Goal: Task Accomplishment & Management: Complete application form

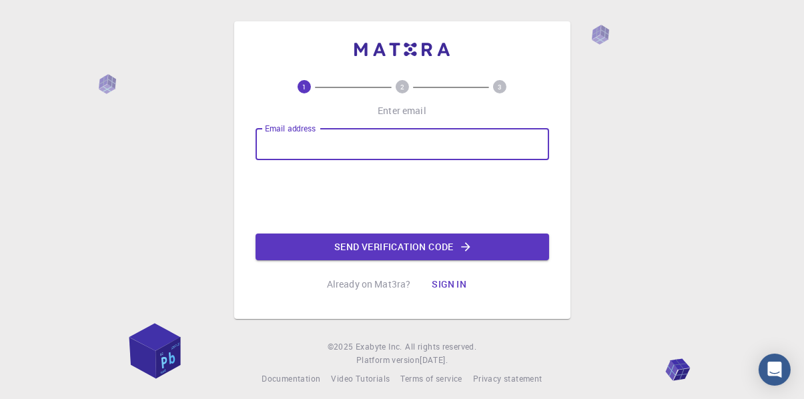
click at [319, 139] on input "Email address" at bounding box center [401, 144] width 293 height 32
type input "[EMAIL_ADDRESS][DOMAIN_NAME]"
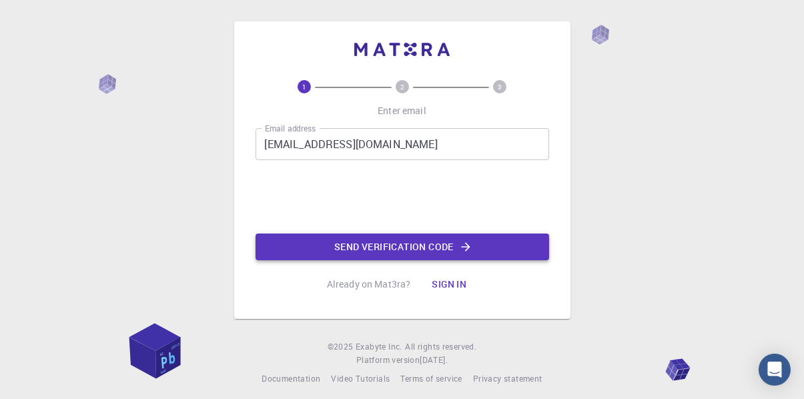
click at [325, 247] on button "Send verification code" at bounding box center [401, 246] width 293 height 27
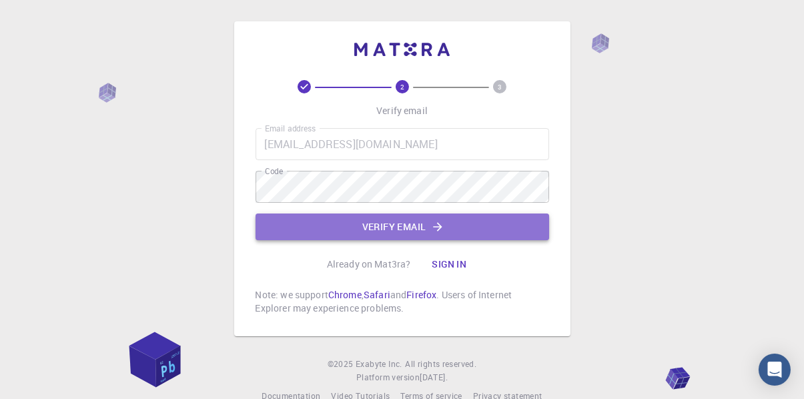
click at [336, 221] on button "Verify email" at bounding box center [401, 226] width 293 height 27
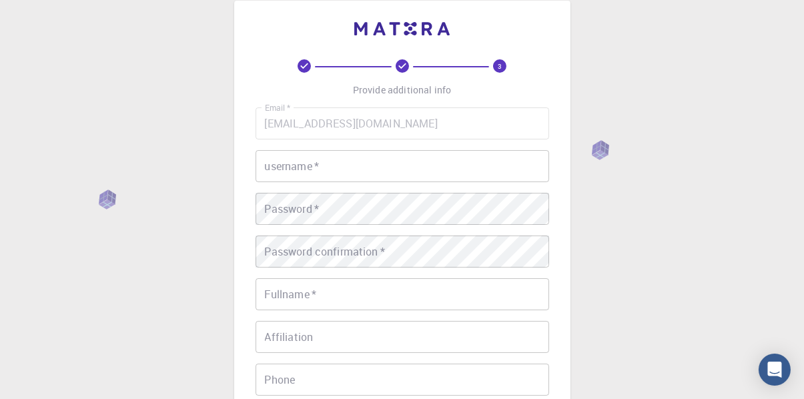
scroll to position [29, 0]
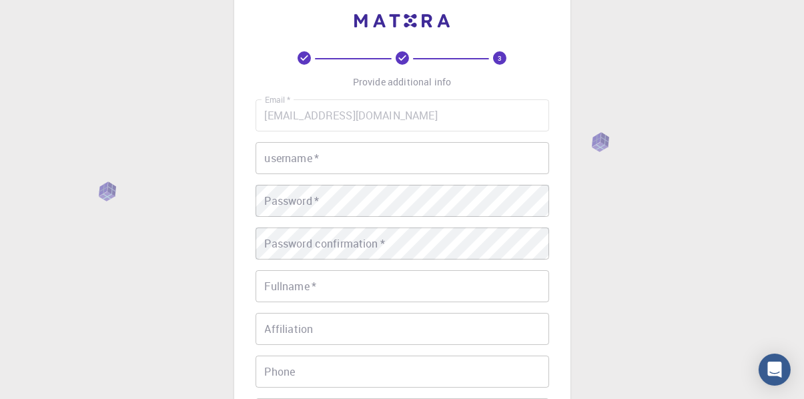
click at [332, 161] on input "username   *" at bounding box center [401, 158] width 293 height 32
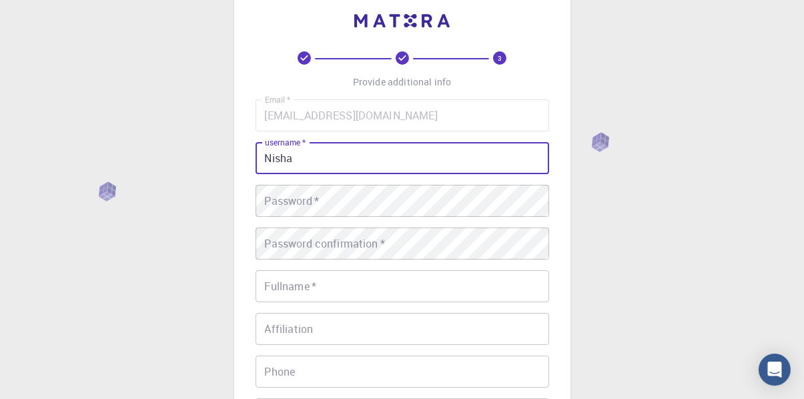
type input "Nisha"
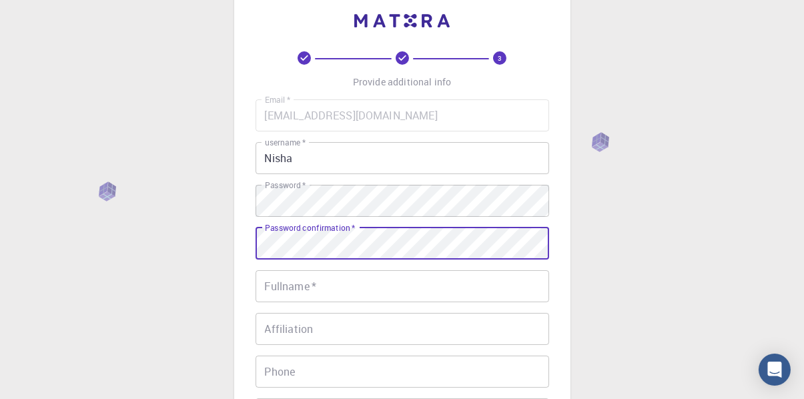
click at [343, 282] on input "Fullname   *" at bounding box center [401, 286] width 293 height 32
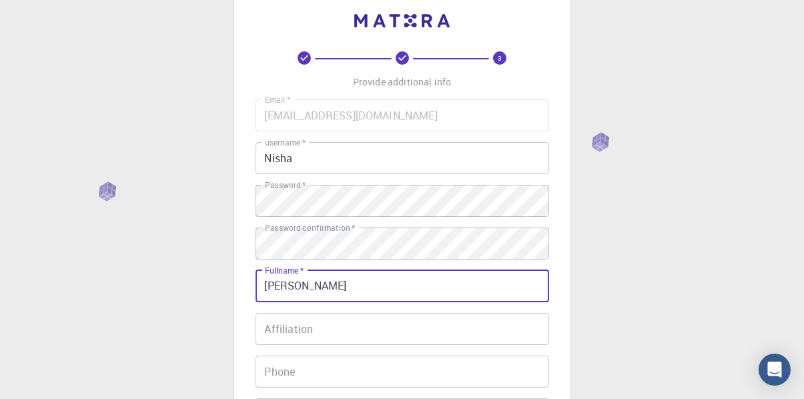
type input "[PERSON_NAME]"
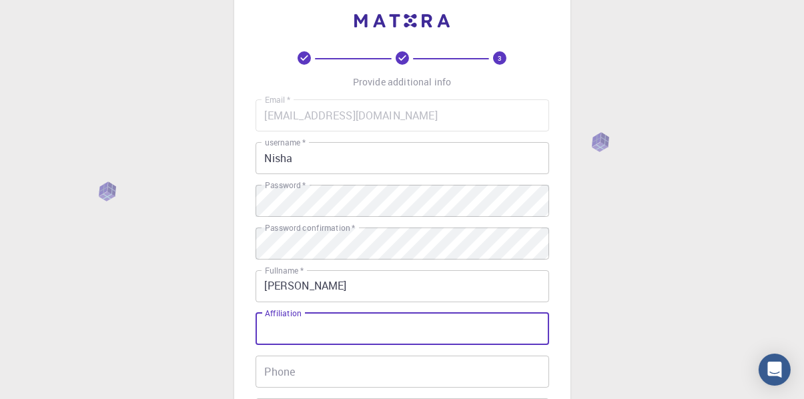
click at [275, 340] on input "Affiliation" at bounding box center [401, 329] width 293 height 32
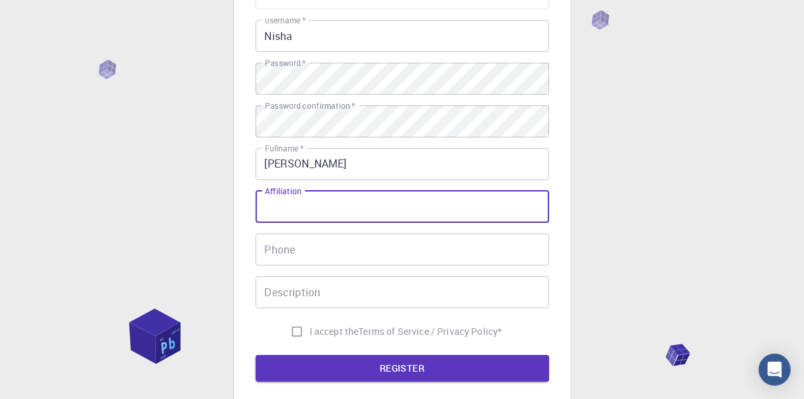
scroll to position [173, 0]
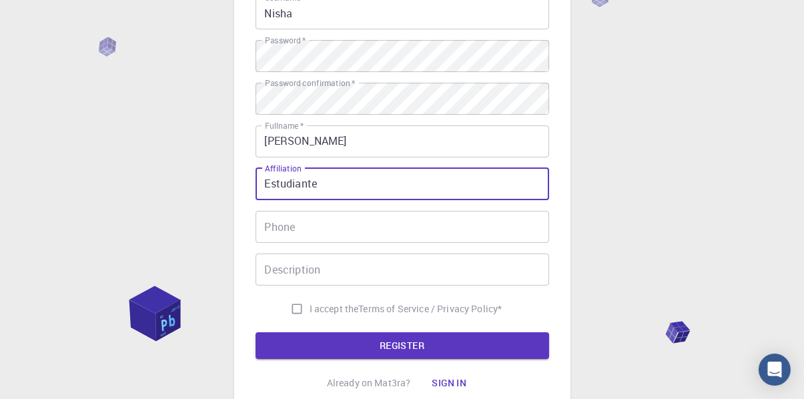
type input "Estudiante"
click at [317, 222] on input "Phone" at bounding box center [401, 227] width 293 height 32
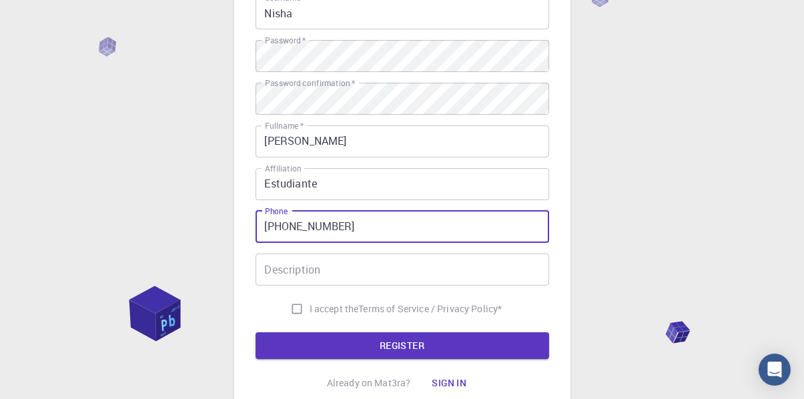
type input "[PHONE_NUMBER]"
click at [289, 274] on input "Description" at bounding box center [401, 269] width 293 height 32
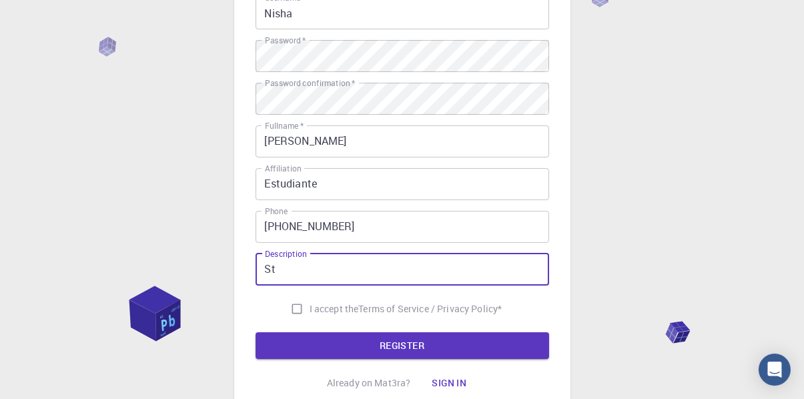
type input "S"
type input "estudiante de fisica"
click at [290, 301] on input "I accept the Terms of Service / Privacy Policy *" at bounding box center [296, 308] width 25 height 25
checkbox input "true"
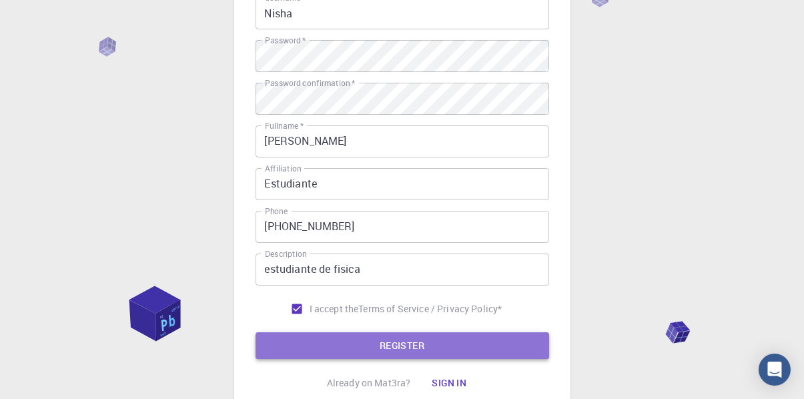
click at [305, 337] on button "REGISTER" at bounding box center [401, 345] width 293 height 27
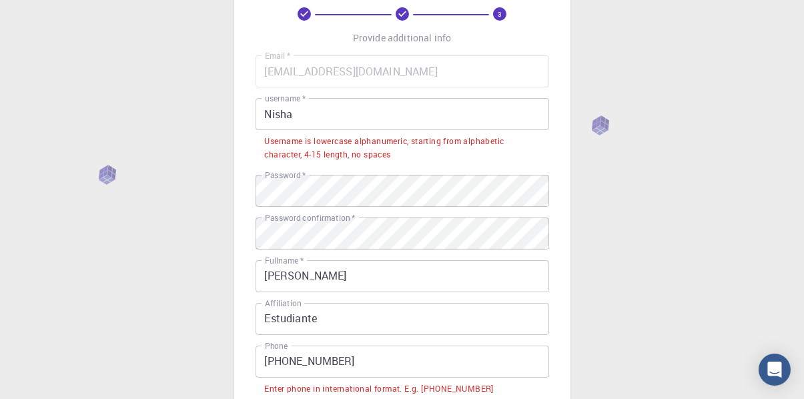
scroll to position [71, 0]
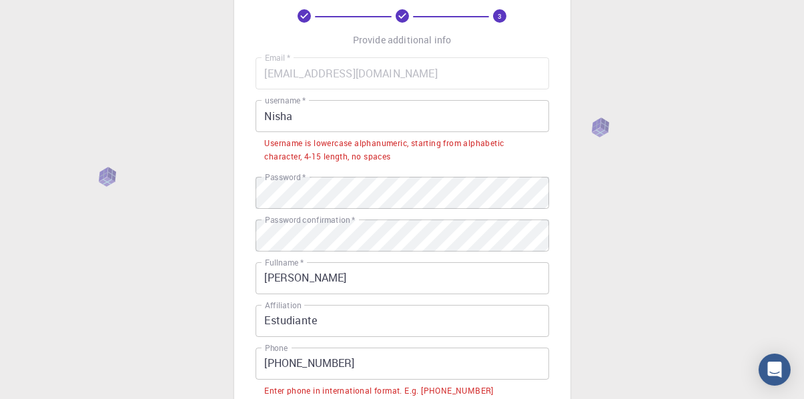
click at [322, 127] on input "Nisha" at bounding box center [401, 116] width 293 height 32
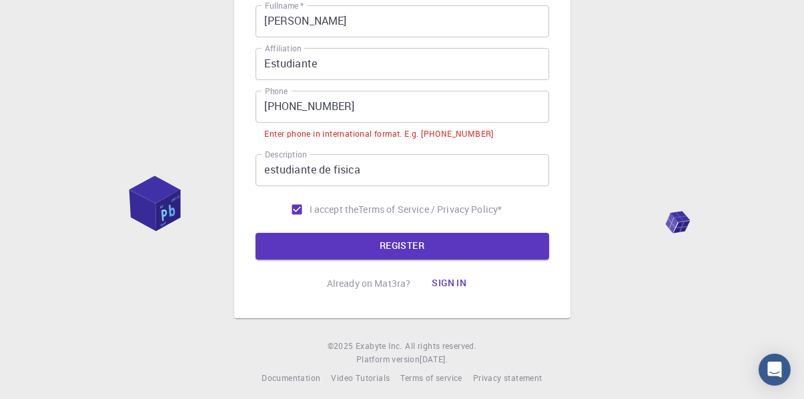
scroll to position [300, 0]
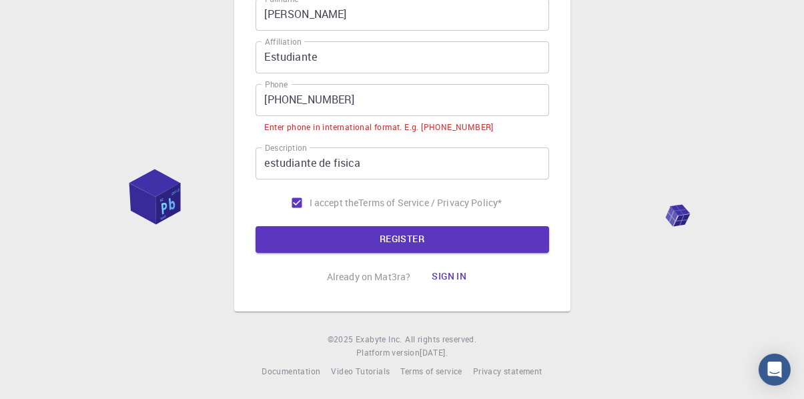
type input "B7_Nisha"
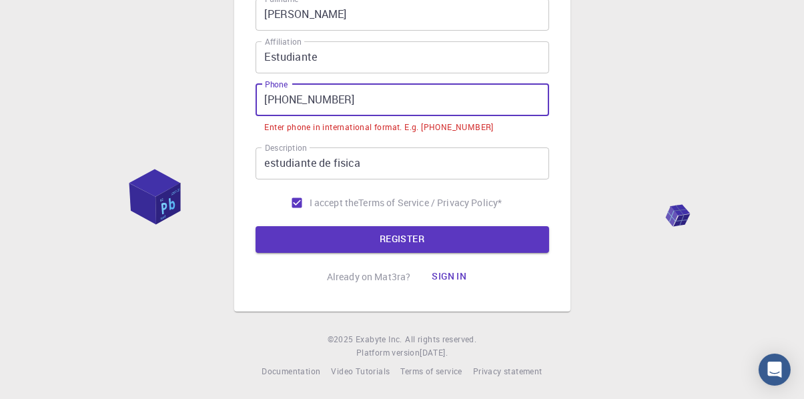
click at [287, 105] on input "+51 927004945" at bounding box center [401, 100] width 293 height 32
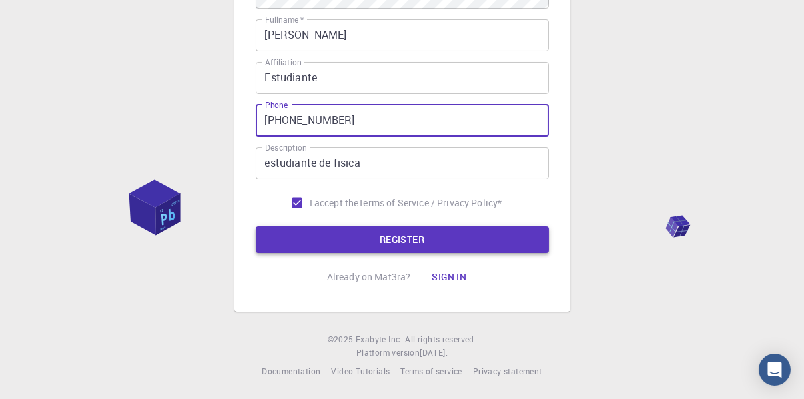
type input "+51927004945"
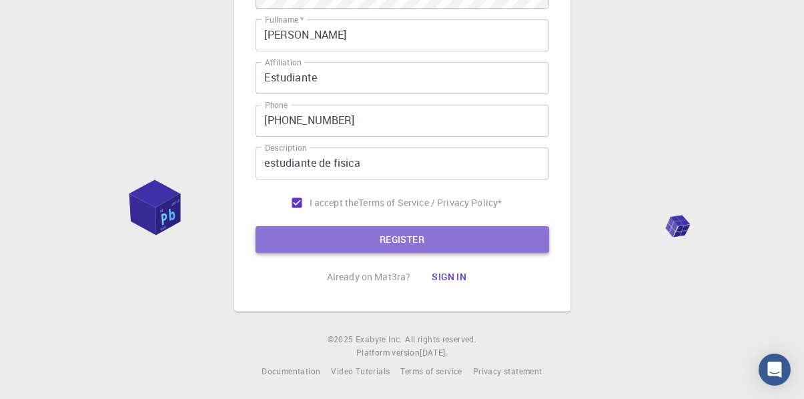
click at [316, 243] on button "REGISTER" at bounding box center [401, 239] width 293 height 27
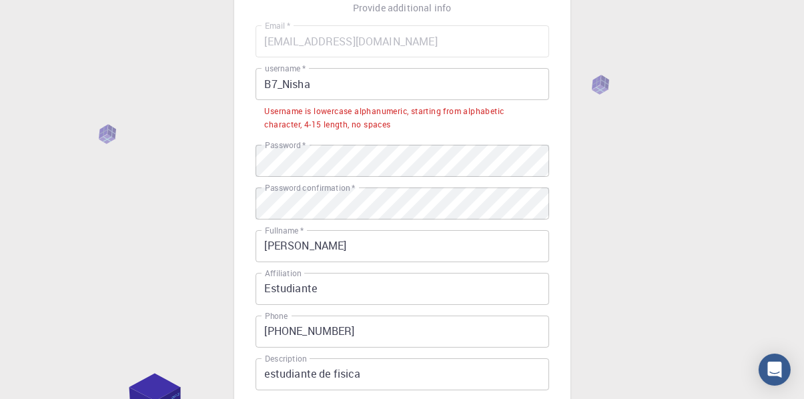
scroll to position [0, 0]
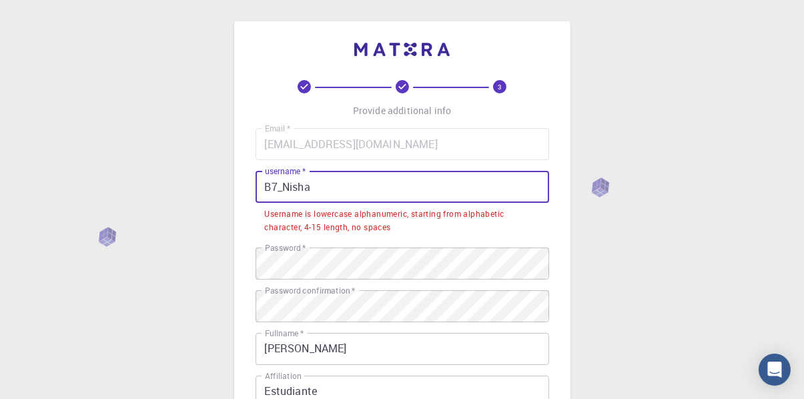
click at [289, 191] on input "B7_Nisha" at bounding box center [401, 187] width 293 height 32
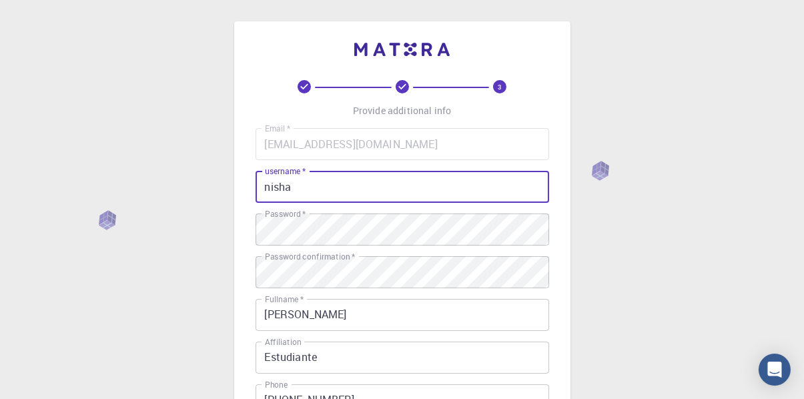
scroll to position [279, 0]
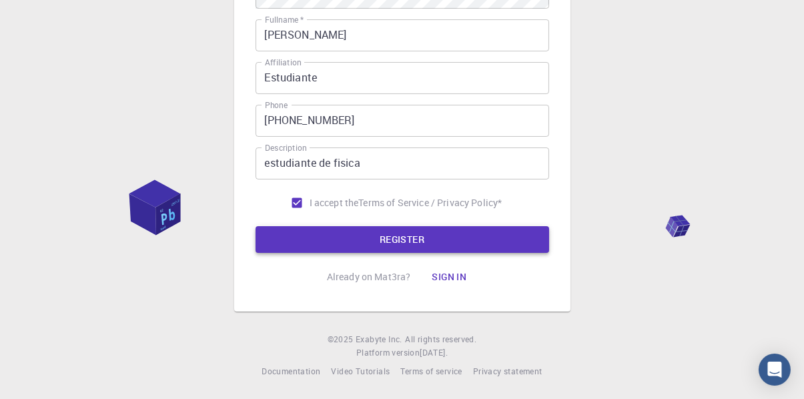
click at [293, 231] on button "REGISTER" at bounding box center [401, 239] width 293 height 27
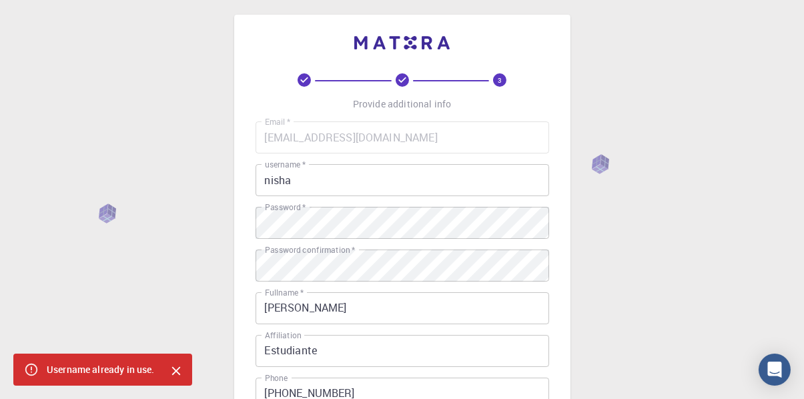
scroll to position [0, 0]
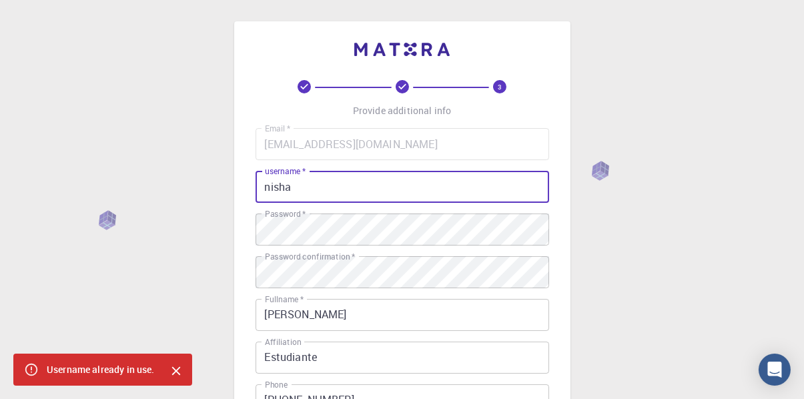
click at [303, 191] on input "nisha" at bounding box center [401, 187] width 293 height 32
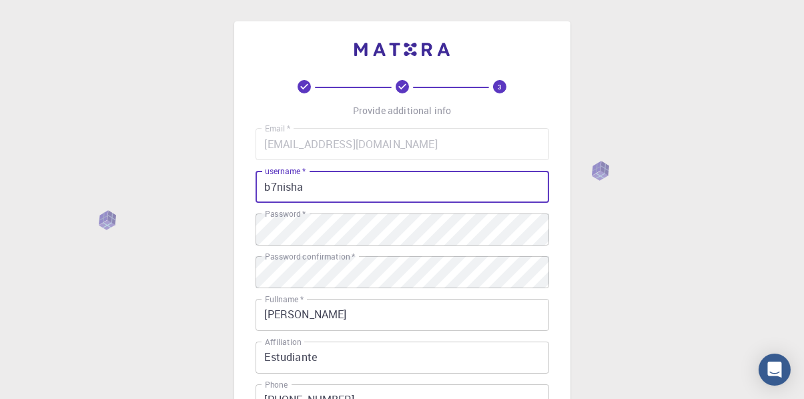
scroll to position [279, 0]
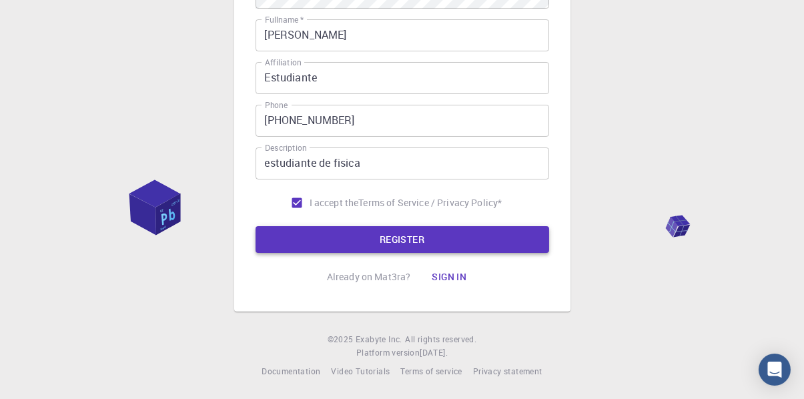
type input "b7nisha"
click at [297, 244] on button "REGISTER" at bounding box center [401, 239] width 293 height 27
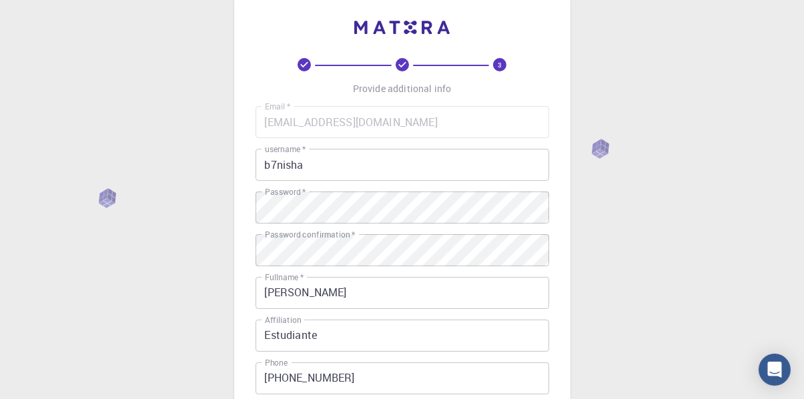
scroll to position [19, 0]
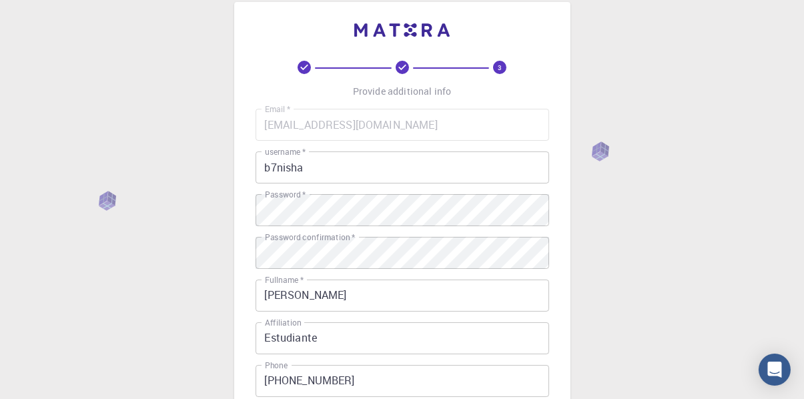
drag, startPoint x: 297, startPoint y: 244, endPoint x: 209, endPoint y: 273, distance: 92.8
click at [209, 273] on div "3 Provide additional info Email   * arturbleik5@gmail.com Email   * username   …" at bounding box center [402, 320] width 804 height 679
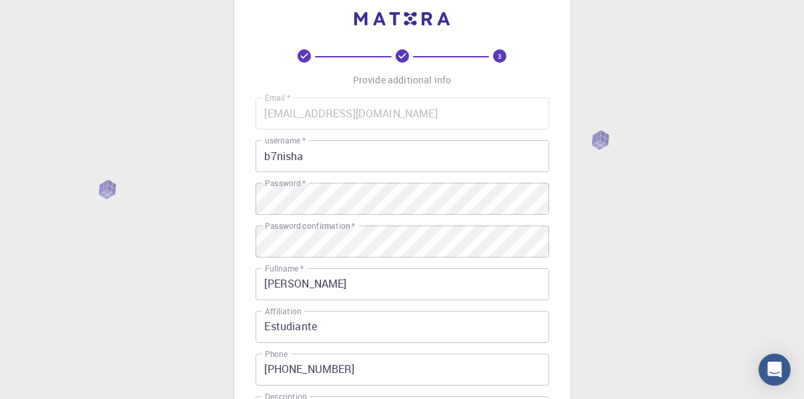
scroll to position [10, 0]
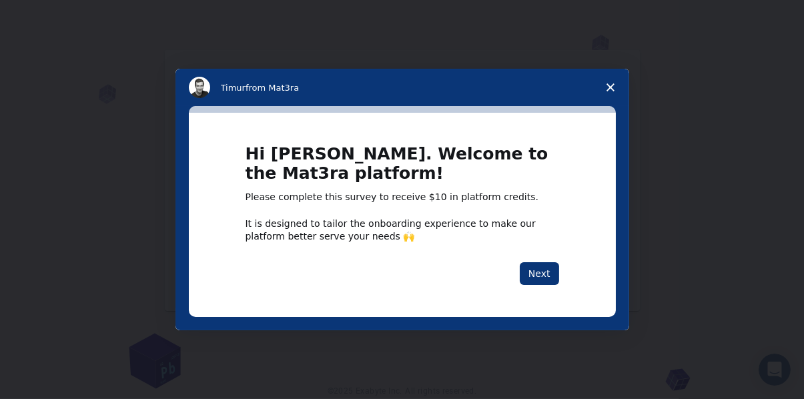
scroll to position [25, 0]
click at [541, 273] on button "Next" at bounding box center [538, 273] width 39 height 23
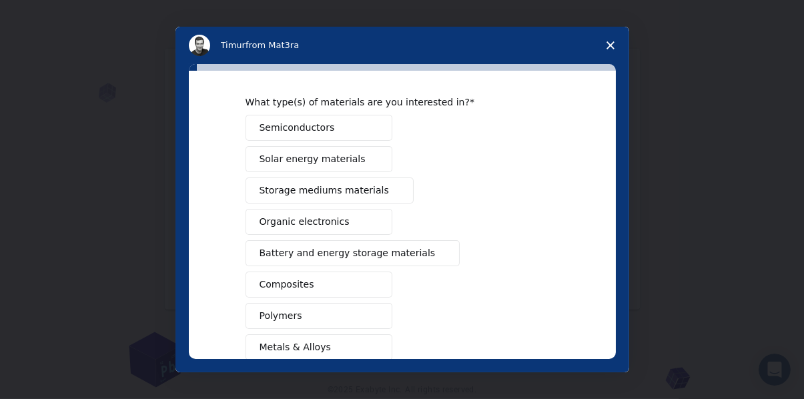
scroll to position [41, 0]
click at [382, 125] on button "Semiconductors" at bounding box center [318, 126] width 147 height 26
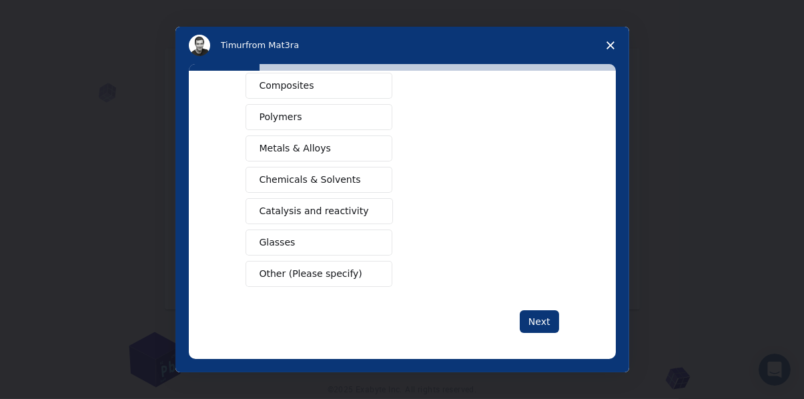
scroll to position [237, 0]
click at [325, 181] on span "Chemicals & Solvents" at bounding box center [309, 181] width 101 height 14
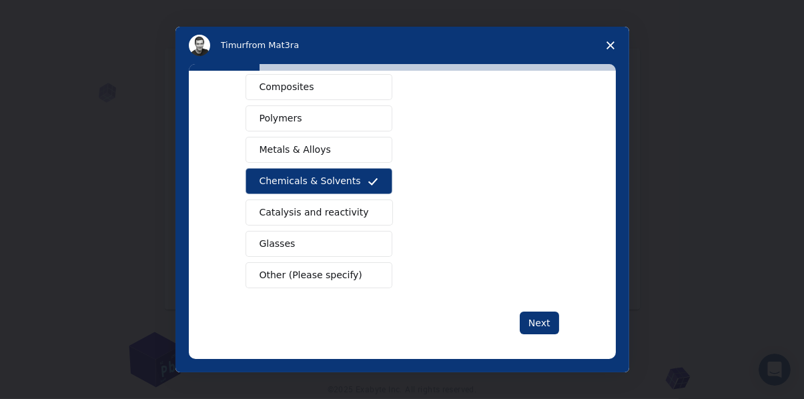
click at [307, 235] on button "Glasses" at bounding box center [318, 244] width 147 height 26
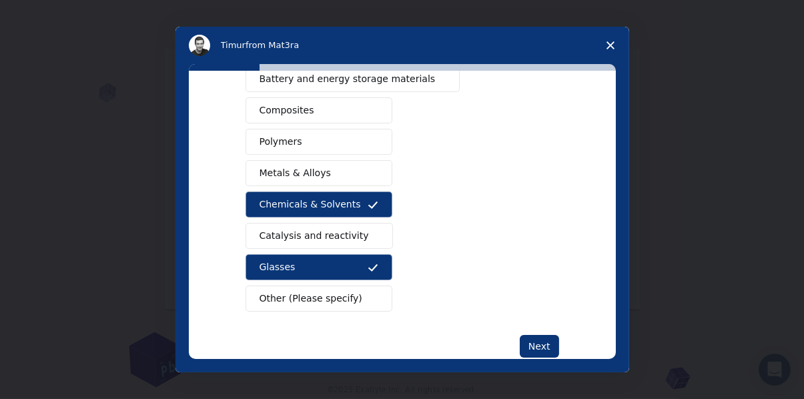
click at [307, 235] on span "Catalysis and reactivity" at bounding box center [313, 236] width 109 height 14
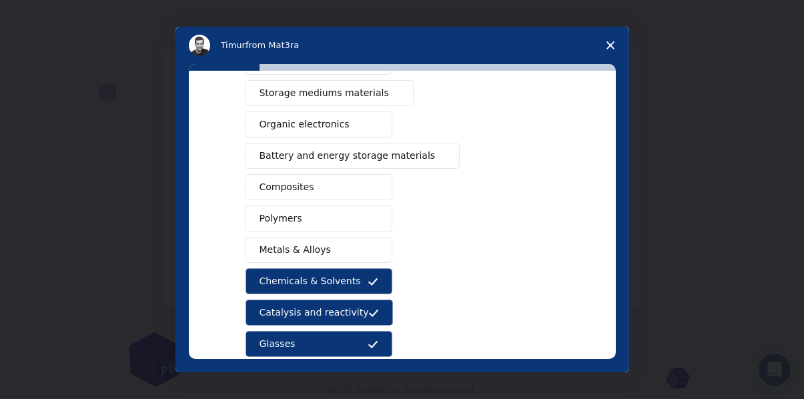
scroll to position [137, 0]
click at [303, 243] on span "Metals & Alloys" at bounding box center [294, 250] width 71 height 14
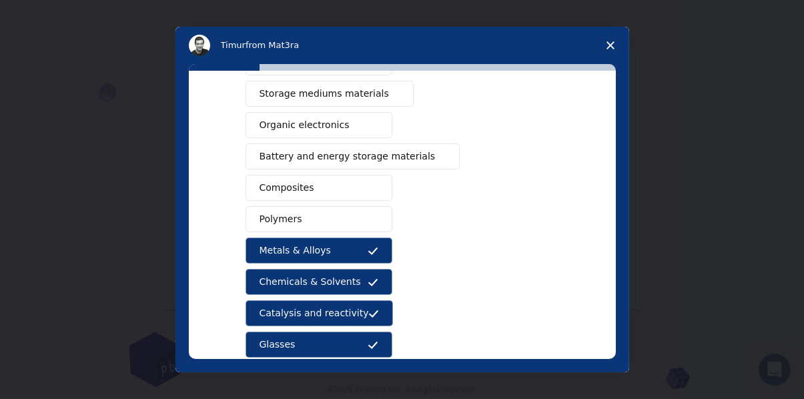
click at [305, 222] on button "Polymers" at bounding box center [318, 219] width 147 height 26
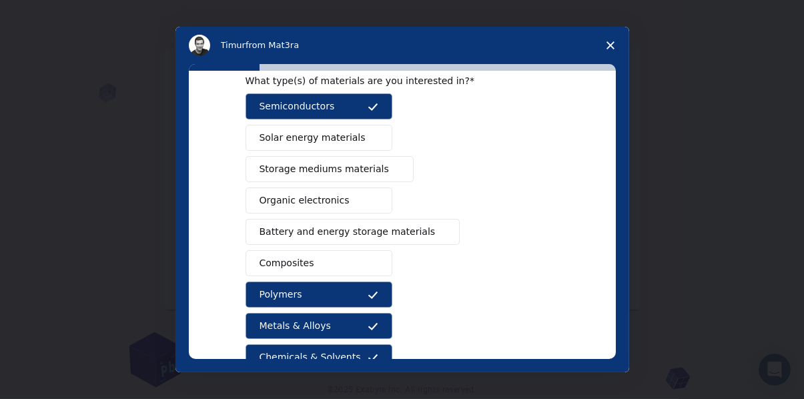
scroll to position [59, 0]
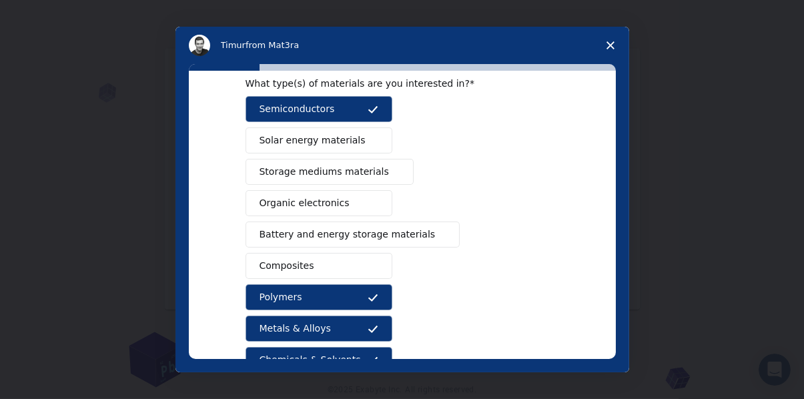
click at [303, 229] on span "Battery and energy storage materials" at bounding box center [347, 234] width 176 height 14
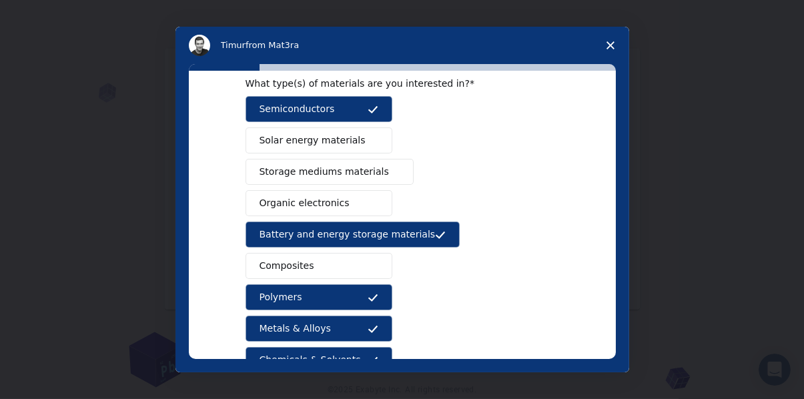
click at [307, 205] on span "Organic electronics" at bounding box center [304, 203] width 90 height 14
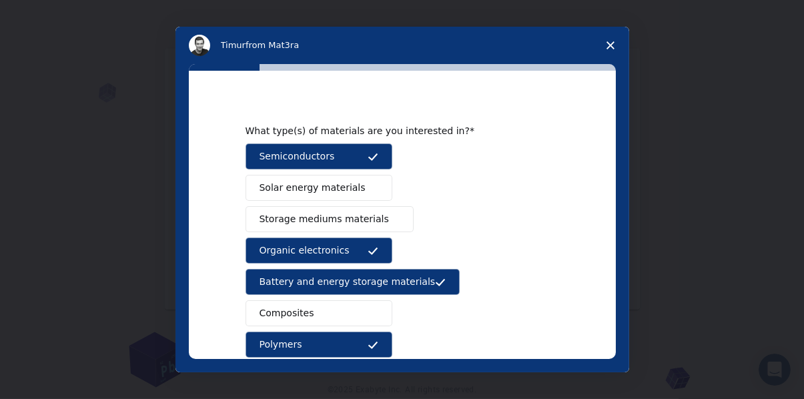
scroll to position [10, 0]
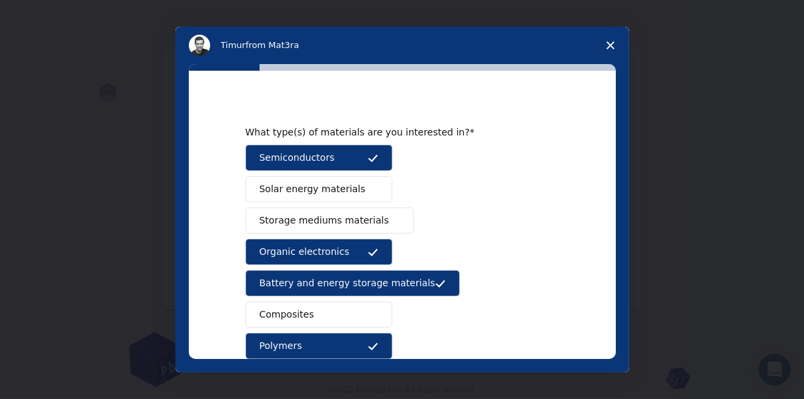
click at [304, 187] on span "Solar energy materials" at bounding box center [312, 189] width 106 height 14
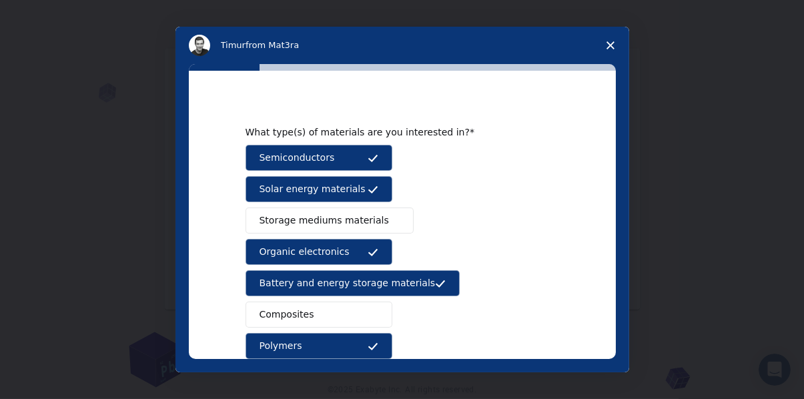
click at [302, 199] on button "Solar energy materials" at bounding box center [318, 189] width 147 height 26
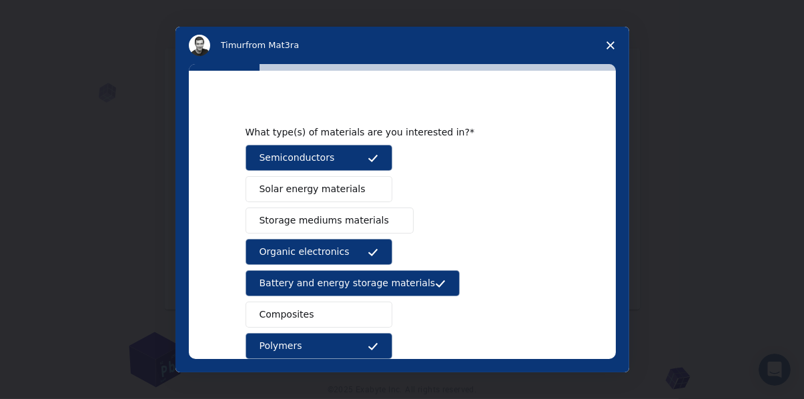
click at [300, 211] on button "Storage mediums materials" at bounding box center [329, 220] width 168 height 26
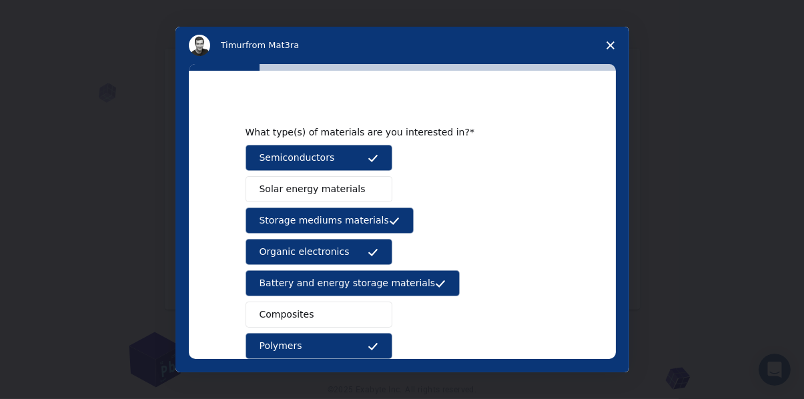
click at [302, 197] on button "Solar energy materials" at bounding box center [318, 189] width 147 height 26
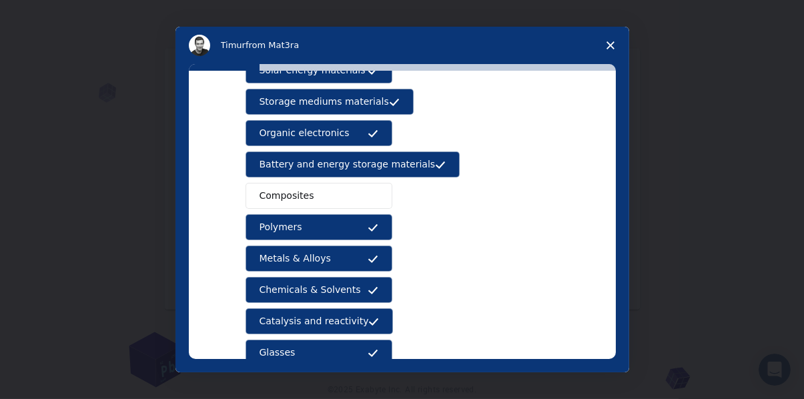
click at [308, 186] on button "Composites" at bounding box center [318, 196] width 147 height 26
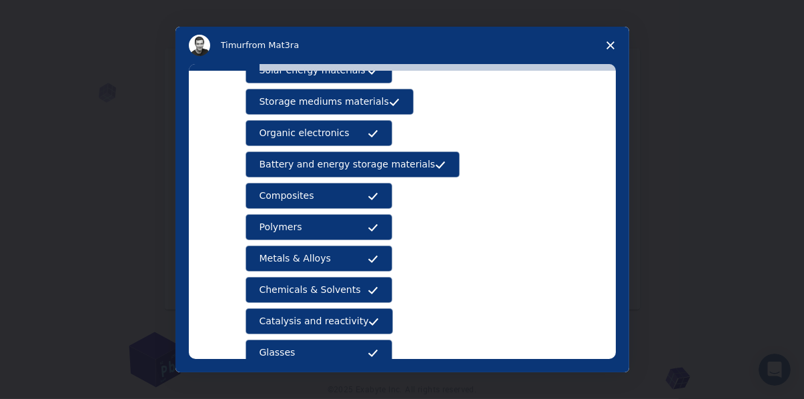
scroll to position [239, 0]
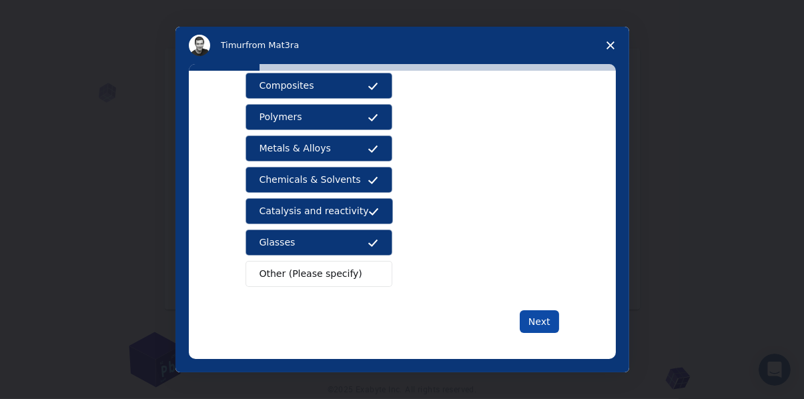
click at [537, 313] on button "Next" at bounding box center [538, 321] width 39 height 23
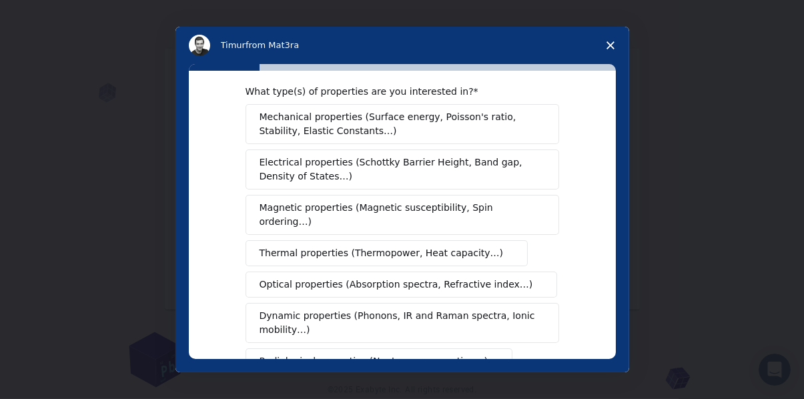
scroll to position [18, 0]
click at [417, 170] on span "Electrical properties (Schottky Barrier Height, Band gap, Density of States…)" at bounding box center [397, 169] width 277 height 28
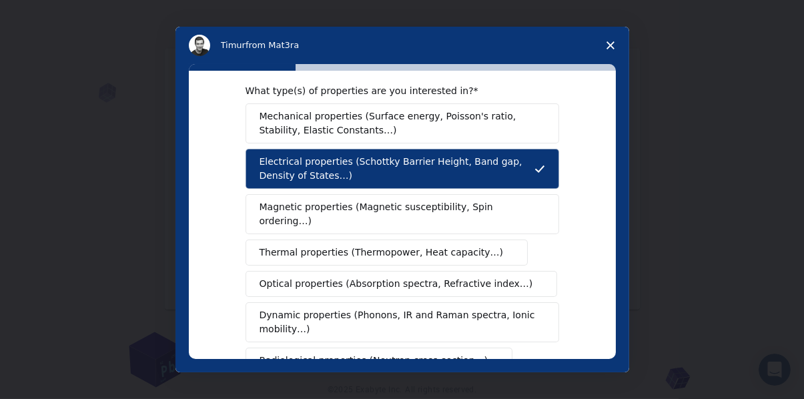
click at [400, 205] on span "Magnetic properties (Magnetic susceptibility, Spin ordering…)" at bounding box center [396, 214] width 275 height 28
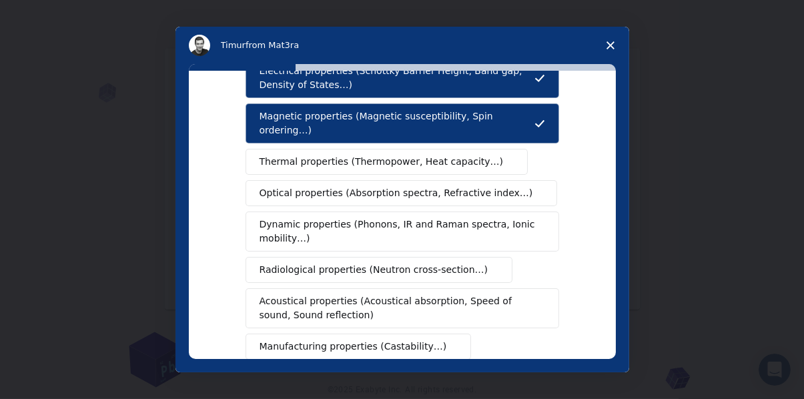
scroll to position [112, 0]
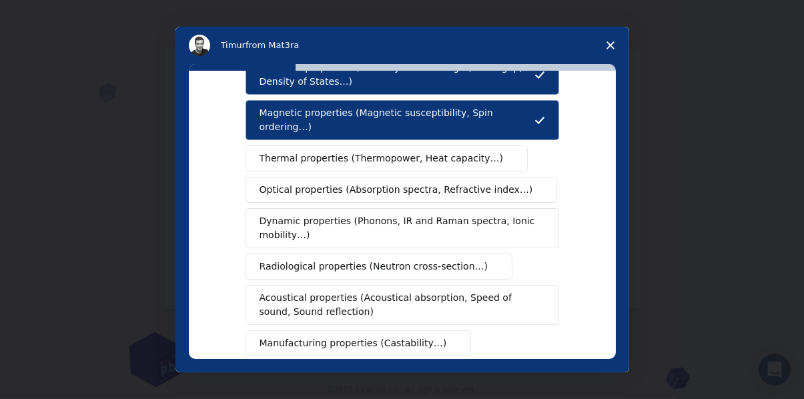
click at [387, 229] on button "Dynamic properties (Phonons, IR and Raman spectra, Ionic mobility…)" at bounding box center [401, 228] width 313 height 40
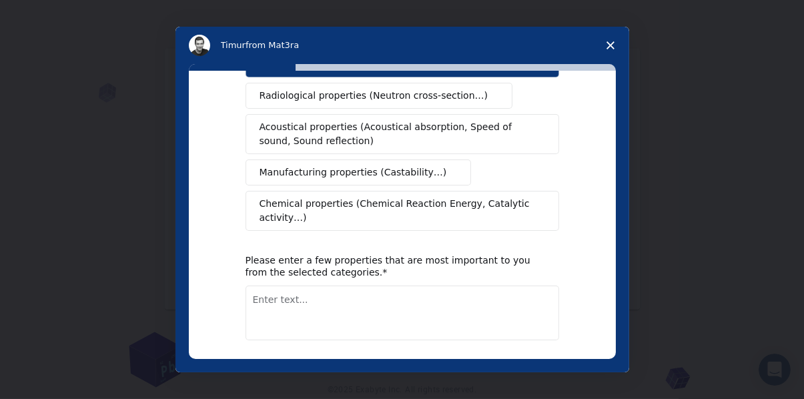
scroll to position [295, 0]
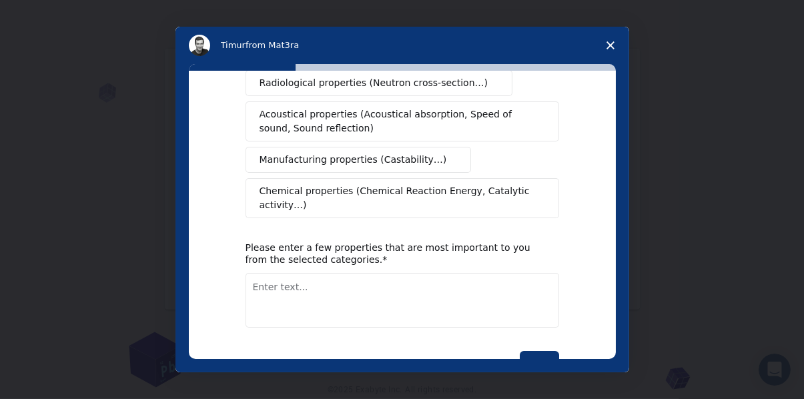
click at [438, 184] on span "Chemical properties (Chemical Reaction Energy, Catalytic activity…)" at bounding box center [397, 198] width 276 height 28
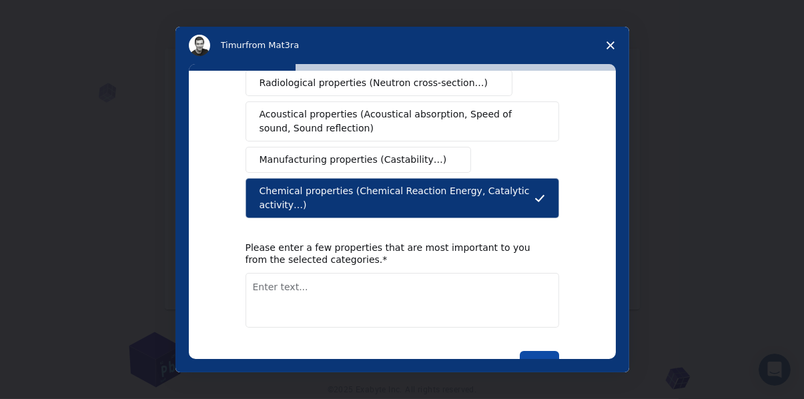
click at [531, 351] on button "Next" at bounding box center [538, 362] width 39 height 23
click at [455, 289] on textarea "Enter text..." at bounding box center [401, 300] width 313 height 55
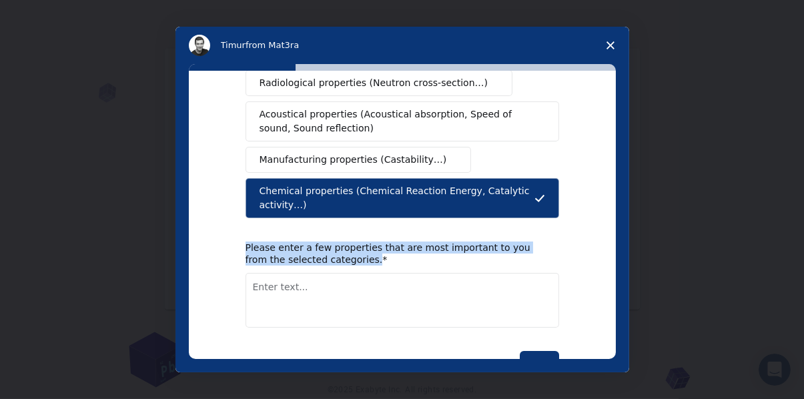
drag, startPoint x: 238, startPoint y: 214, endPoint x: 338, endPoint y: 229, distance: 101.2
click at [338, 229] on div "What type(s) of properties are you interested in? Mechanical properties (Surfac…" at bounding box center [402, 215] width 427 height 288
copy div "Please enter a few properties that are most important to you from the selected …"
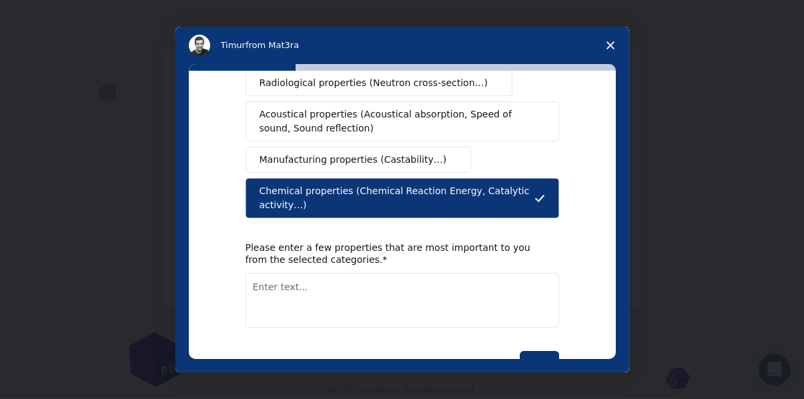
click at [313, 273] on textarea "Enter text..." at bounding box center [401, 300] width 313 height 55
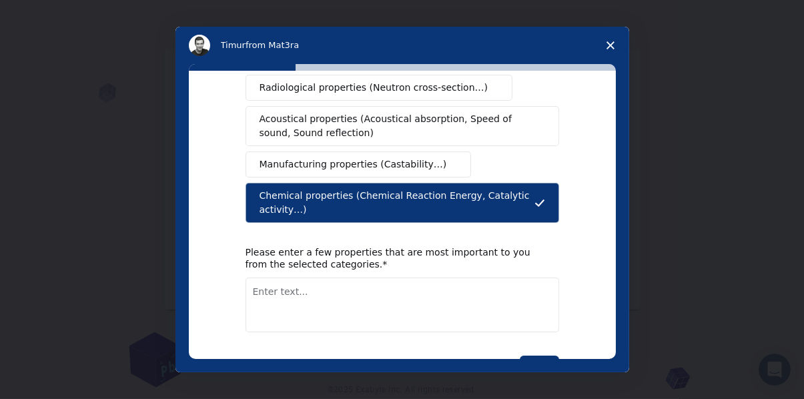
scroll to position [308, 0]
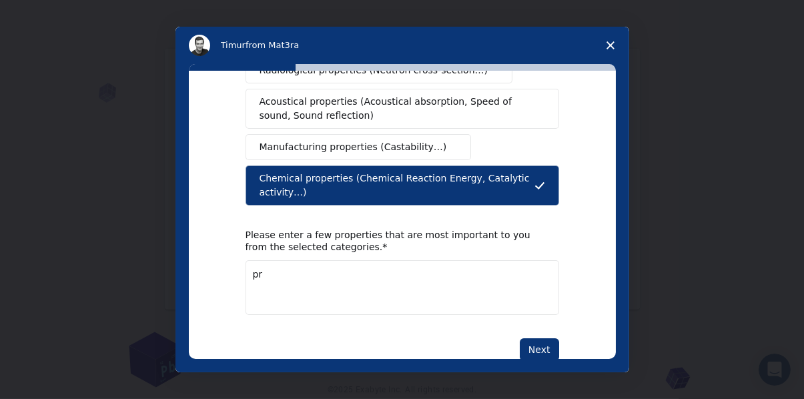
type textarea "p"
type textarea "cuantic propierties"
click at [545, 338] on button "Next" at bounding box center [538, 349] width 39 height 23
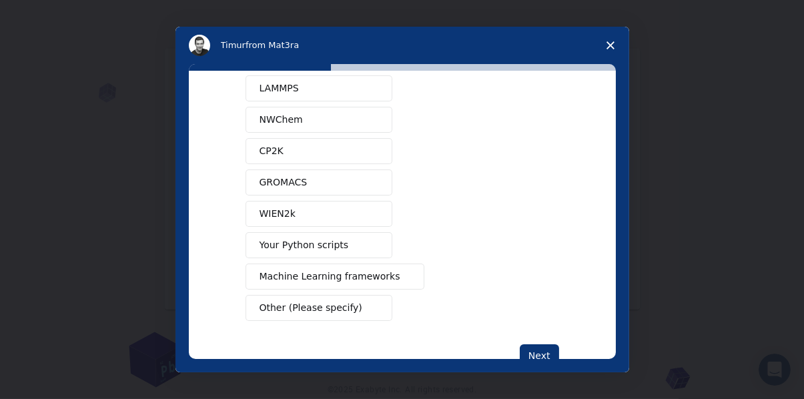
scroll to position [115, 0]
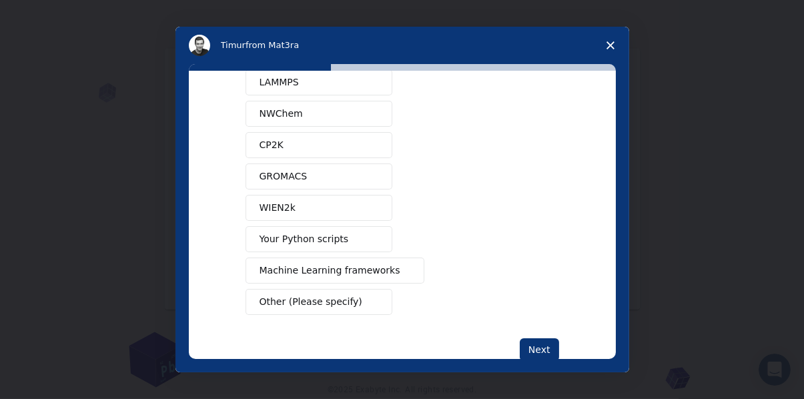
click at [333, 237] on span "Your Python scripts" at bounding box center [303, 239] width 89 height 14
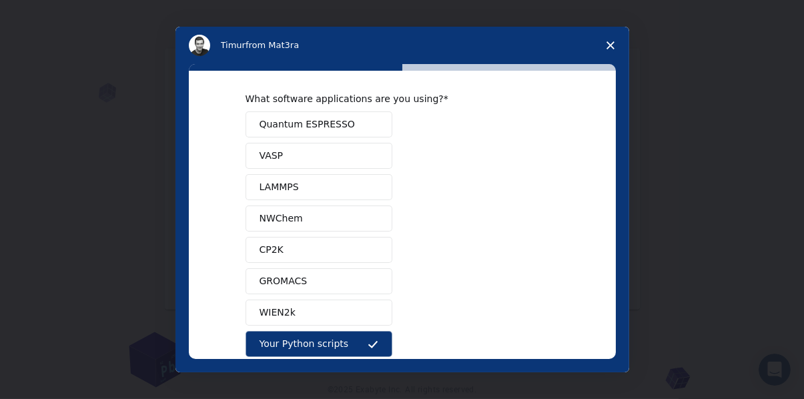
scroll to position [0, 0]
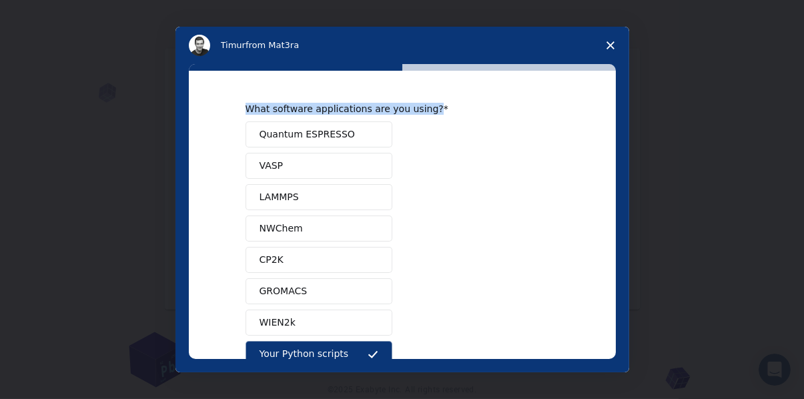
drag, startPoint x: 240, startPoint y: 99, endPoint x: 450, endPoint y: 95, distance: 210.1
click at [450, 95] on div "What software applications are you using? Quantum ESPRESSO VASP LAMMPS NWChem C…" at bounding box center [402, 215] width 427 height 288
copy div "What software applications are you using?"
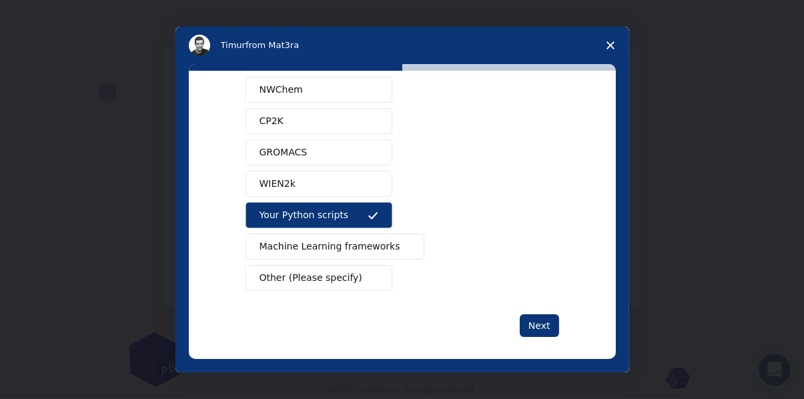
scroll to position [143, 0]
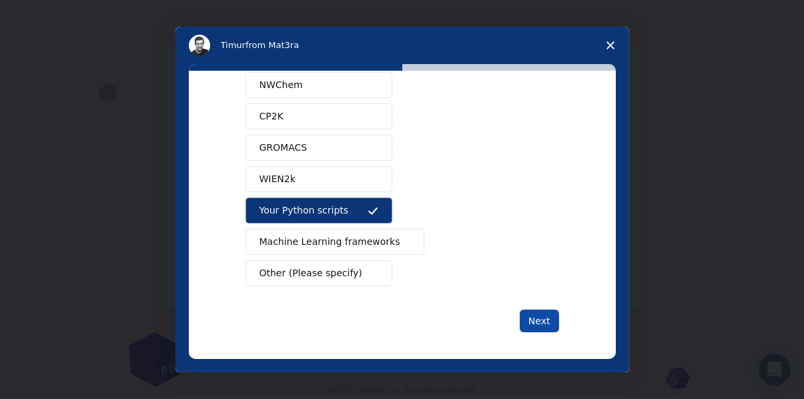
click at [543, 321] on button "Next" at bounding box center [538, 320] width 39 height 23
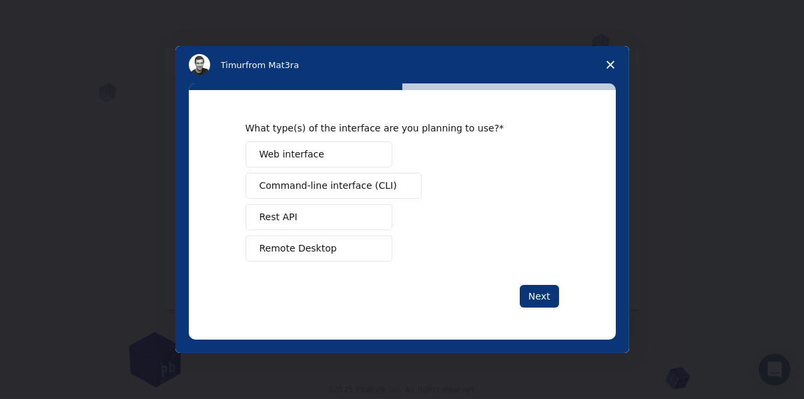
click at [329, 161] on button "Web interface" at bounding box center [318, 154] width 147 height 26
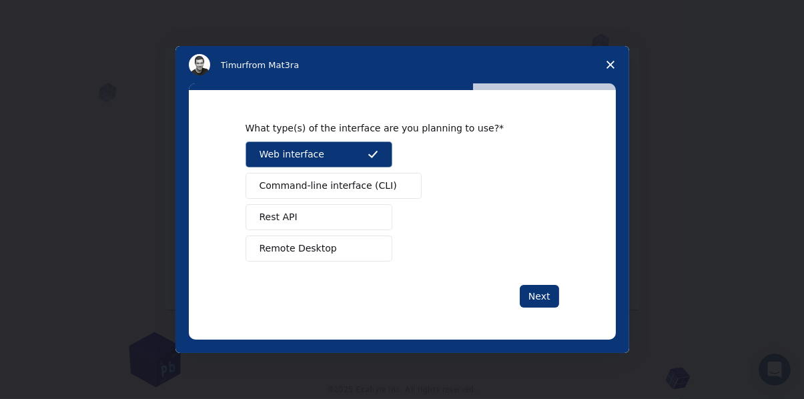
click at [563, 294] on div "What type(s) of the interface are you planning to use? Web interface Command-li…" at bounding box center [402, 214] width 427 height 249
click at [553, 289] on button "Next" at bounding box center [538, 296] width 39 height 23
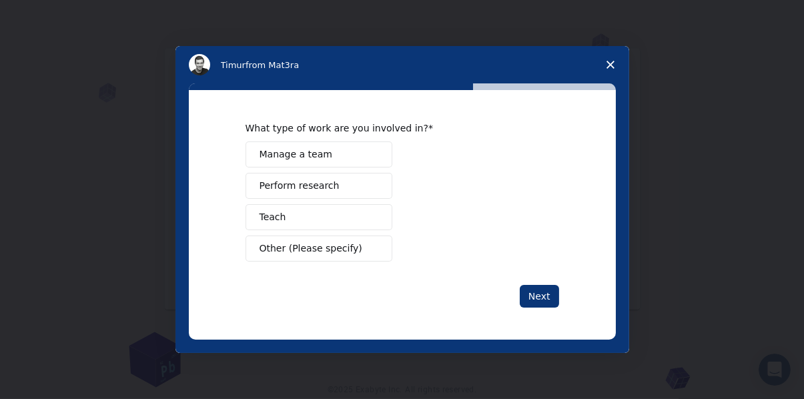
click at [333, 187] on button "Perform research" at bounding box center [318, 186] width 147 height 26
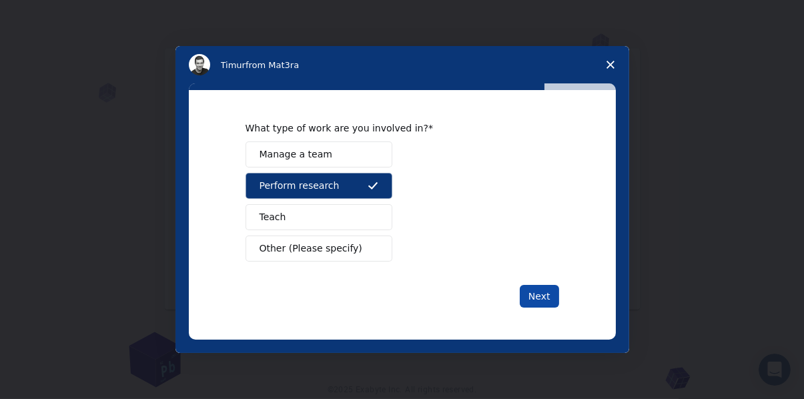
click at [550, 296] on button "Next" at bounding box center [538, 296] width 39 height 23
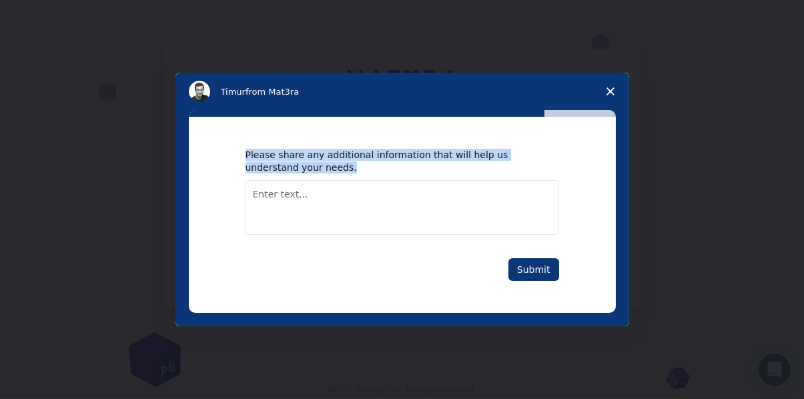
drag, startPoint x: 244, startPoint y: 157, endPoint x: 302, endPoint y: 168, distance: 59.1
click at [302, 168] on div "Please share any additional information that will help us understand your needs…" at bounding box center [402, 214] width 427 height 195
copy div "Please share any additional information that will help us understand your needs."
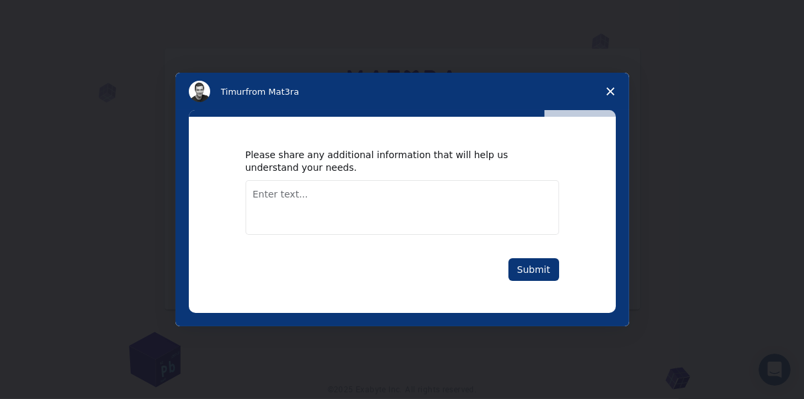
click at [343, 200] on textarea "Enter text..." at bounding box center [401, 207] width 313 height 55
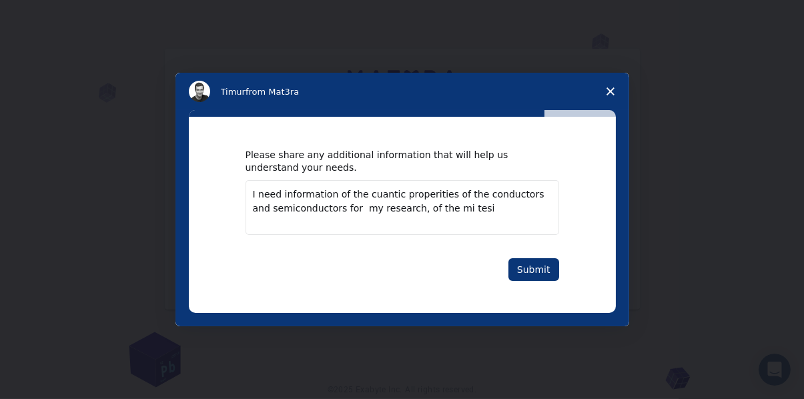
type textarea "I need information of the cuantic properities of the conductors and semiconduct…"
click at [435, 199] on textarea "I need information of the cuantic properities of the conductors and semiconduct…" at bounding box center [401, 207] width 313 height 55
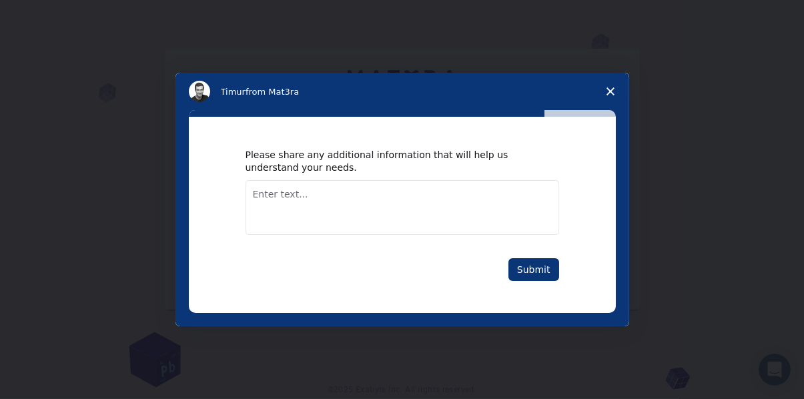
click at [331, 215] on textarea "Enter text..." at bounding box center [401, 207] width 313 height 55
paste textarea "I need information on the quantum properties of conductors and semiconductors f…"
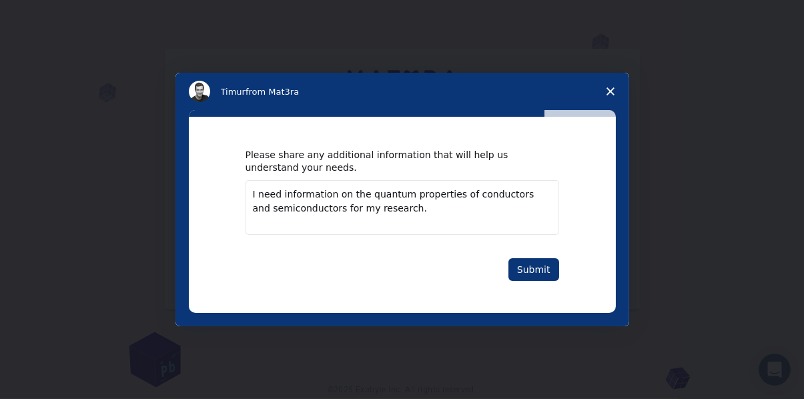
type textarea "I need information on the quantum properties of conductors and semiconductors f…"
click at [552, 255] on div "Please share any additional information that will help us understand your needs…" at bounding box center [401, 214] width 313 height 131
click at [527, 272] on button "Submit" at bounding box center [533, 269] width 51 height 23
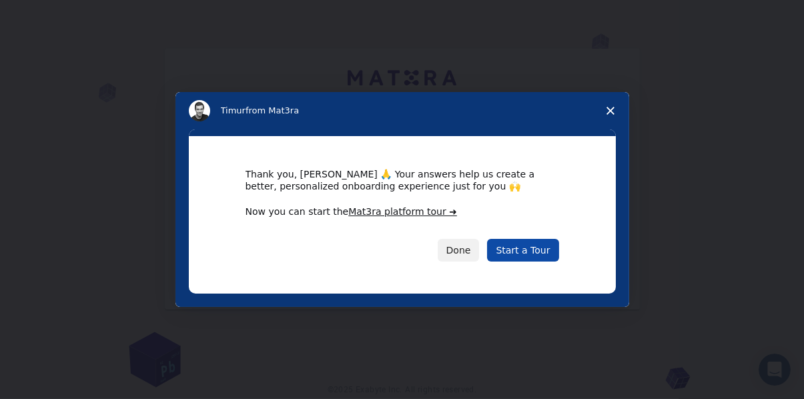
click at [529, 245] on link "Start a Tour" at bounding box center [522, 250] width 71 height 23
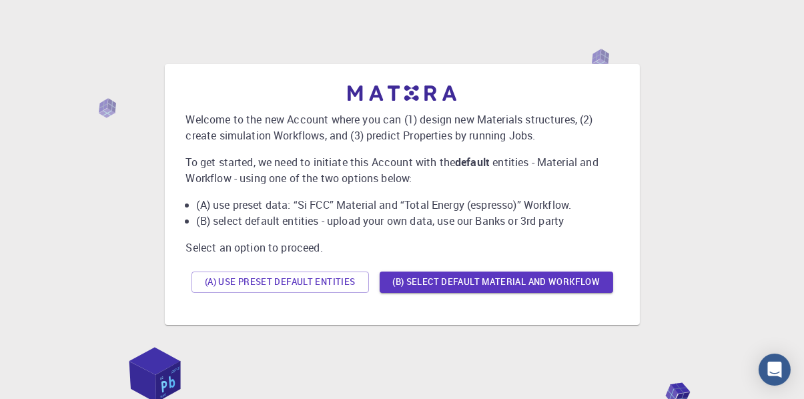
scroll to position [75, 0]
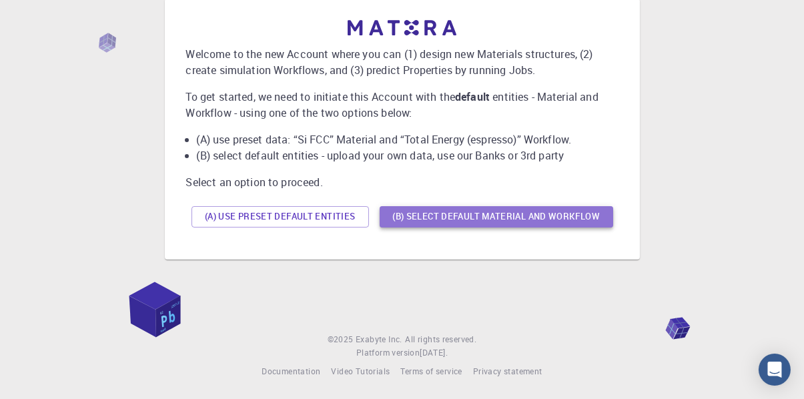
click at [462, 222] on button "(B) Select default material and workflow" at bounding box center [495, 216] width 233 height 21
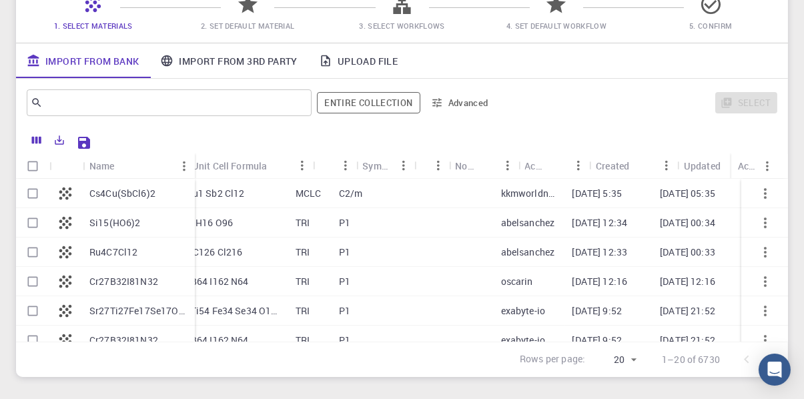
scroll to position [0, 0]
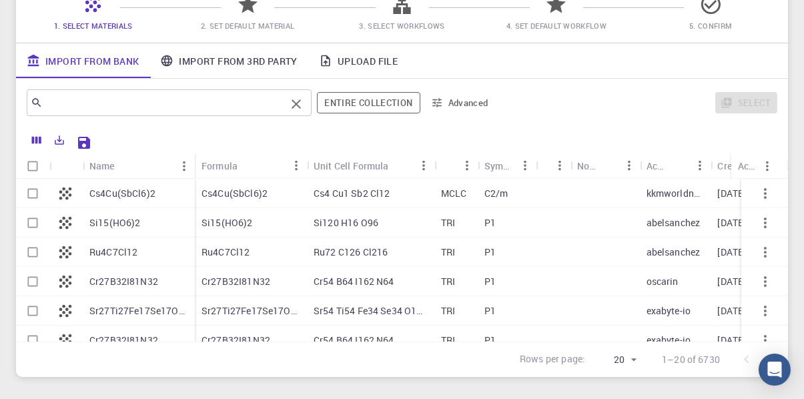
click at [81, 105] on input "text" at bounding box center [164, 102] width 243 height 19
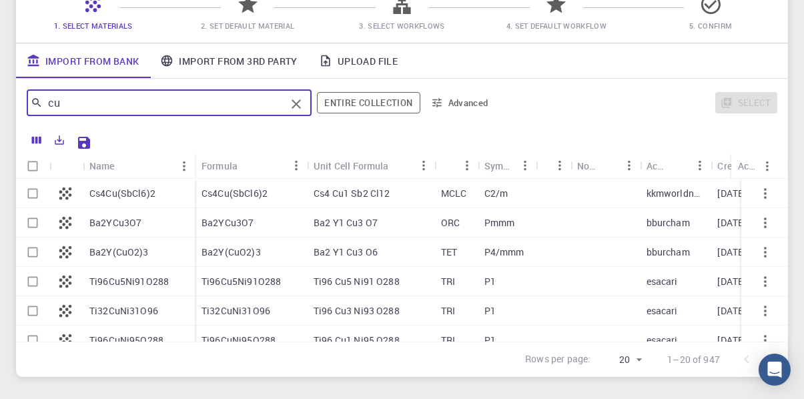
type input "cu"
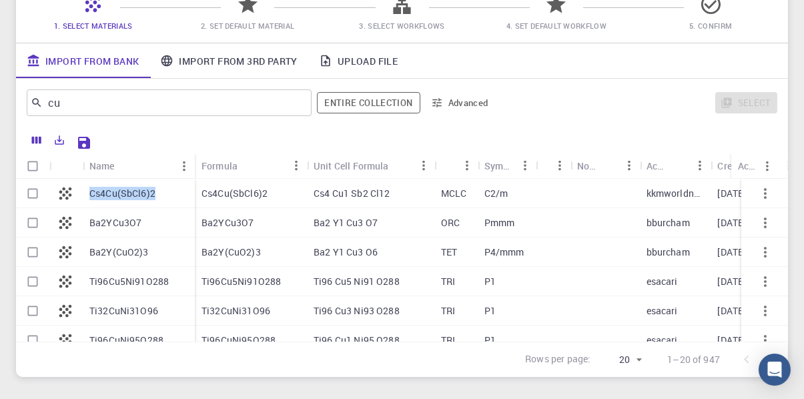
drag, startPoint x: 90, startPoint y: 192, endPoint x: 164, endPoint y: 197, distance: 74.2
click at [164, 197] on div "Cs4Cu(SbCl6)2" at bounding box center [139, 193] width 112 height 29
checkbox input "true"
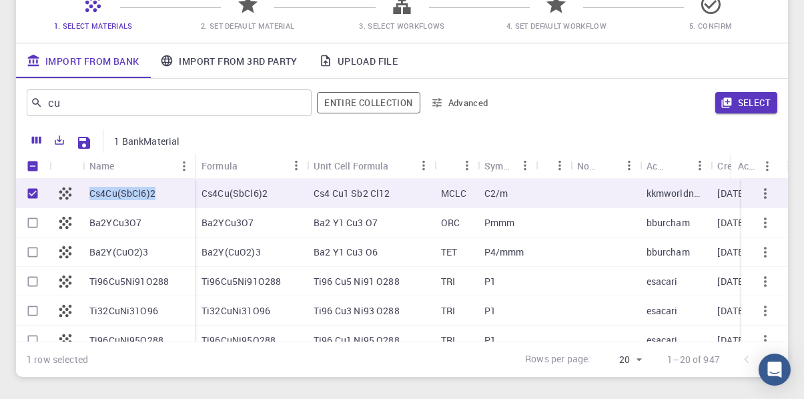
copy p "Cs4Cu(SbCl6)2"
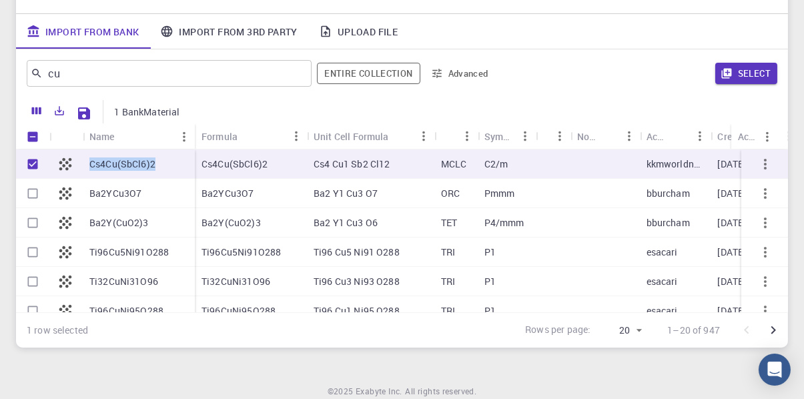
scroll to position [146, 0]
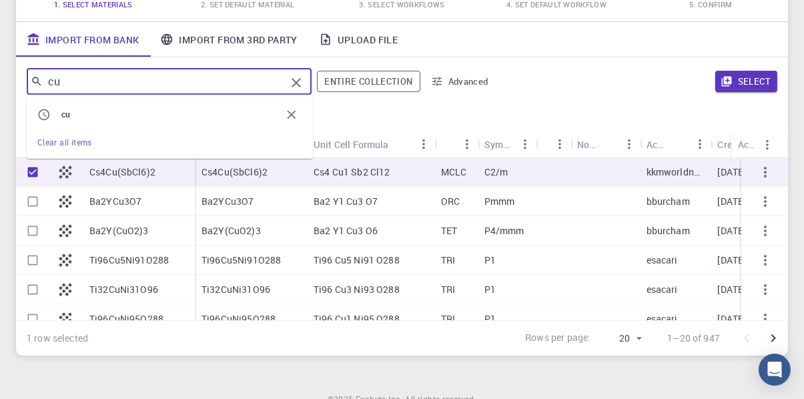
click at [95, 87] on input "cu" at bounding box center [164, 81] width 243 height 19
type input "c"
type input "cobre"
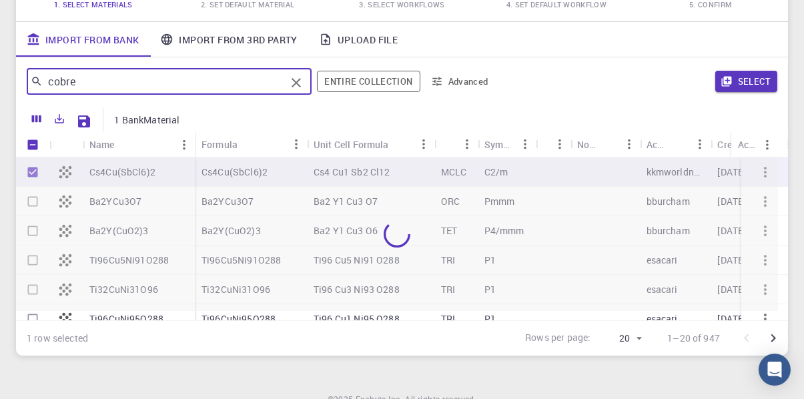
checkbox input "false"
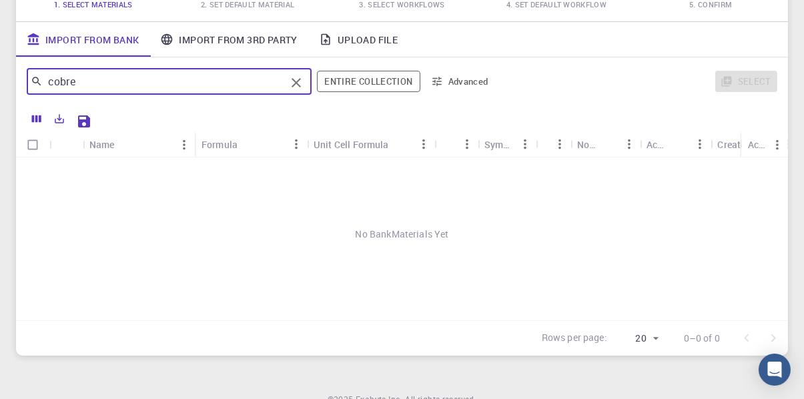
click at [108, 88] on input "cobre" at bounding box center [164, 81] width 243 height 19
type input "c"
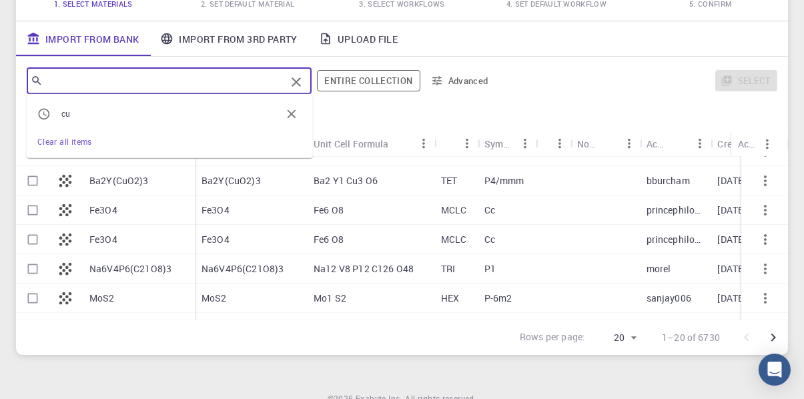
scroll to position [258, 0]
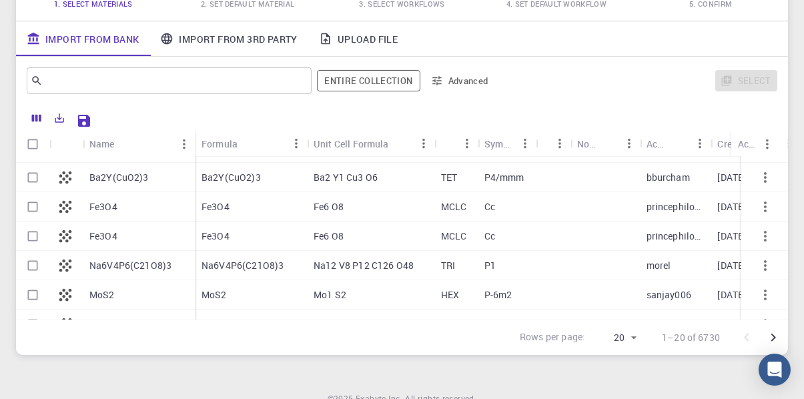
click at [151, 233] on div "Fe3O4" at bounding box center [139, 235] width 112 height 29
checkbox input "true"
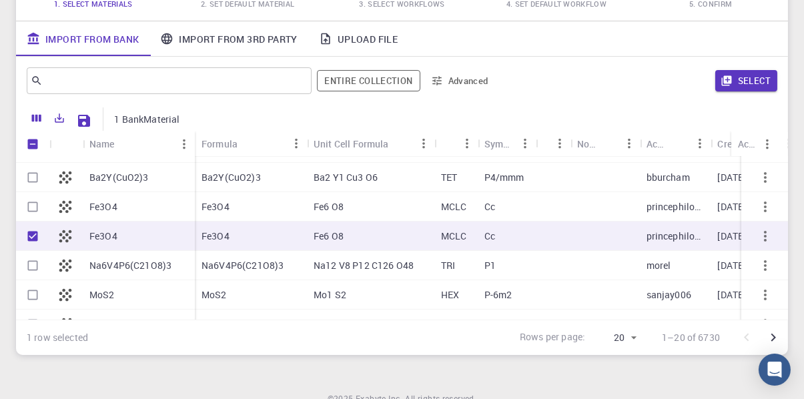
click at [741, 91] on div "Select" at bounding box center [638, 81] width 277 height 32
click at [740, 86] on button "Select" at bounding box center [746, 80] width 62 height 21
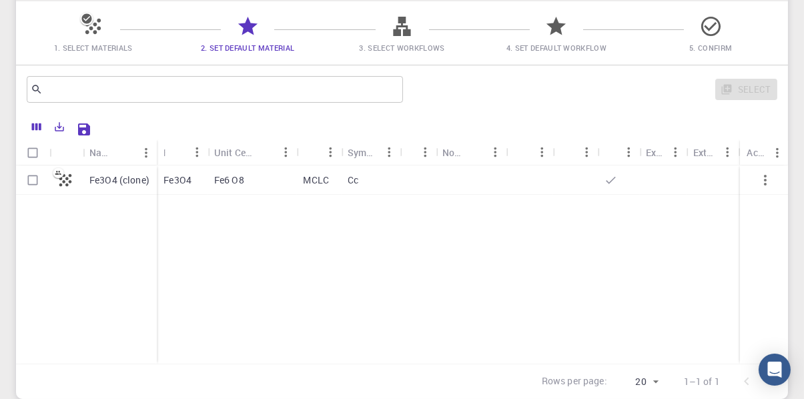
scroll to position [120, 0]
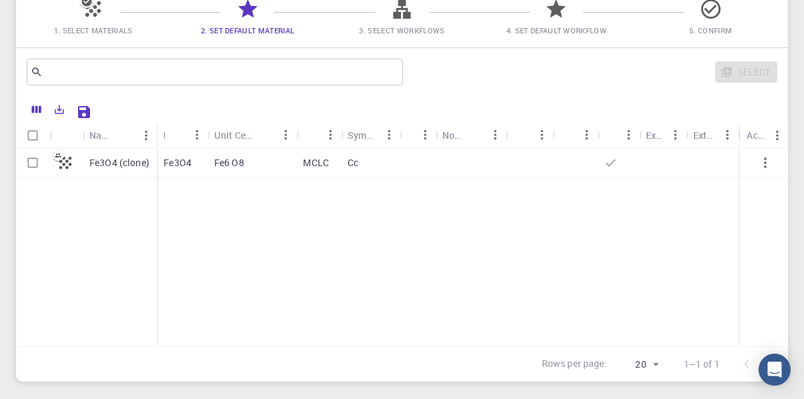
click at [88, 159] on div "Fe3O4 (clone)" at bounding box center [120, 162] width 74 height 29
checkbox input "true"
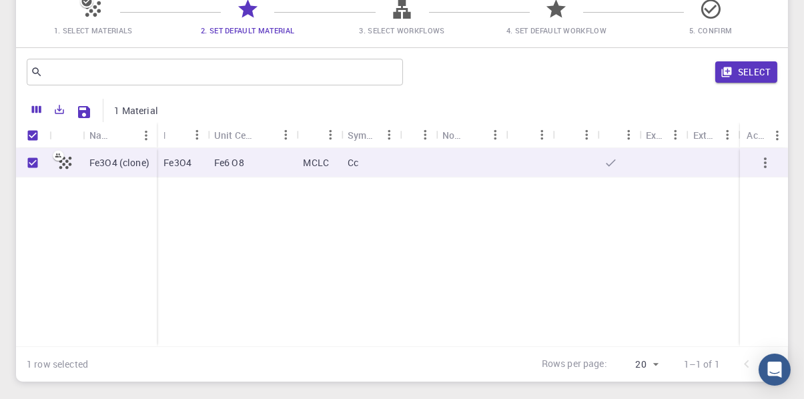
scroll to position [129, 0]
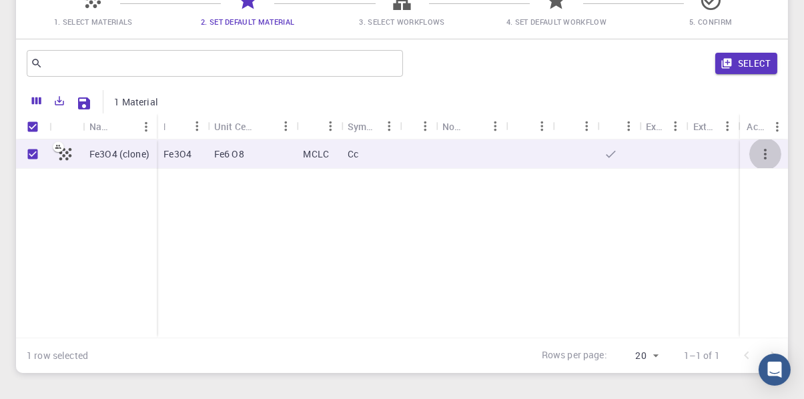
click at [768, 156] on icon "button" at bounding box center [765, 154] width 16 height 16
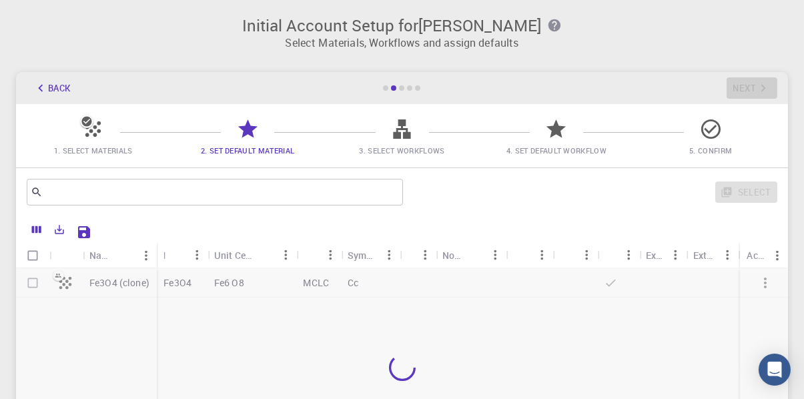
scroll to position [71, 0]
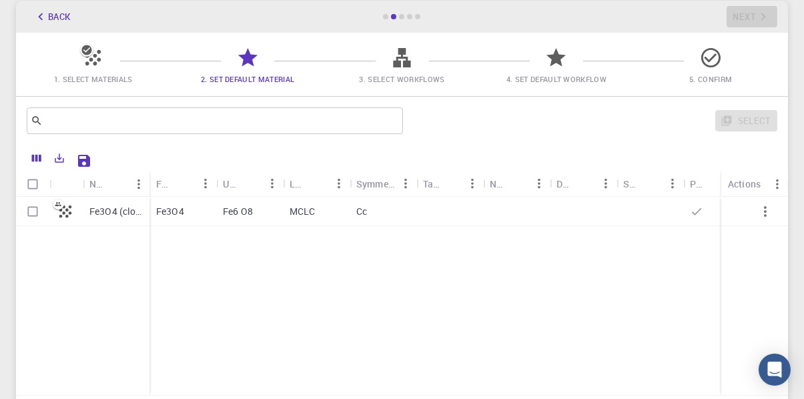
click at [161, 218] on div "Fe3O4" at bounding box center [182, 211] width 67 height 29
checkbox input "true"
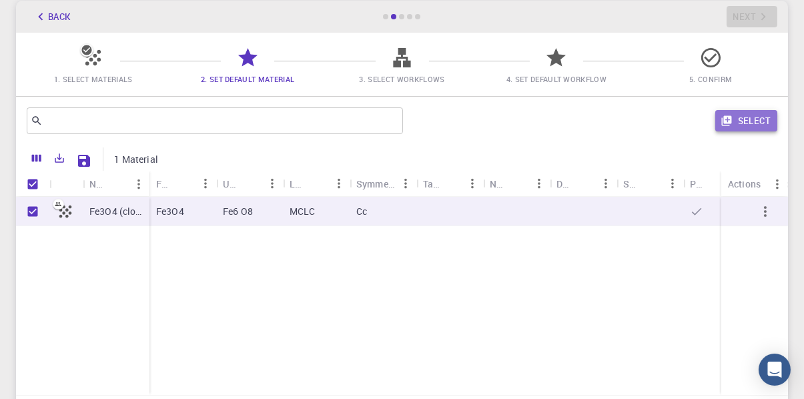
click at [762, 126] on button "Select" at bounding box center [746, 120] width 62 height 21
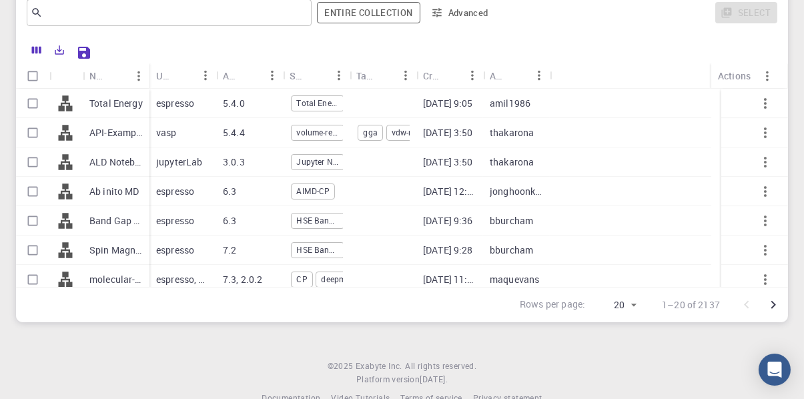
scroll to position [182, 0]
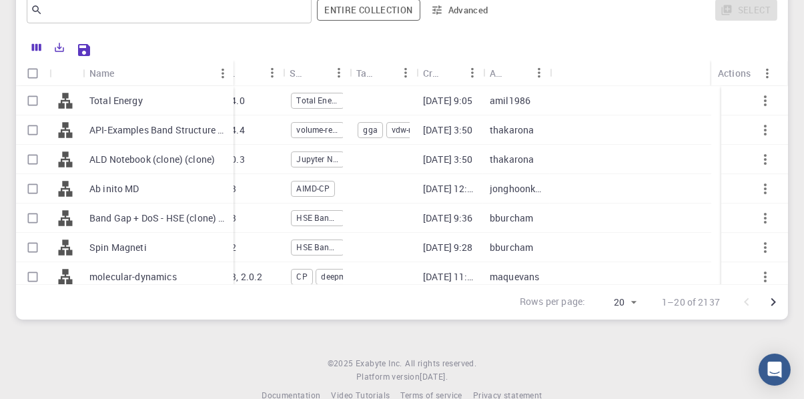
drag, startPoint x: 147, startPoint y: 85, endPoint x: 237, endPoint y: 110, distance: 94.0
click at [237, 110] on div "Name Used application Application Version Subworkflows Tags Created Account Act…" at bounding box center [402, 172] width 772 height 224
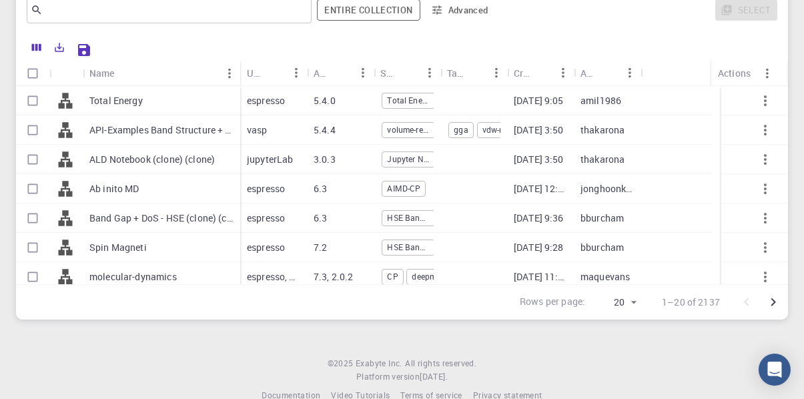
click at [50, 279] on div at bounding box center [65, 276] width 33 height 29
checkbox input "true"
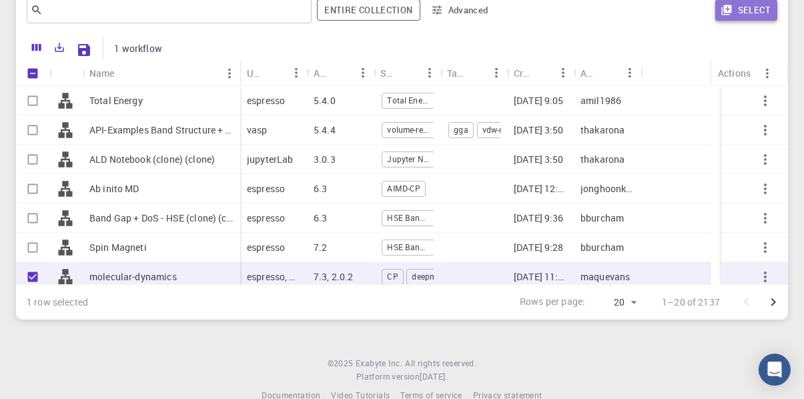
click at [746, 18] on button "Select" at bounding box center [746, 9] width 62 height 21
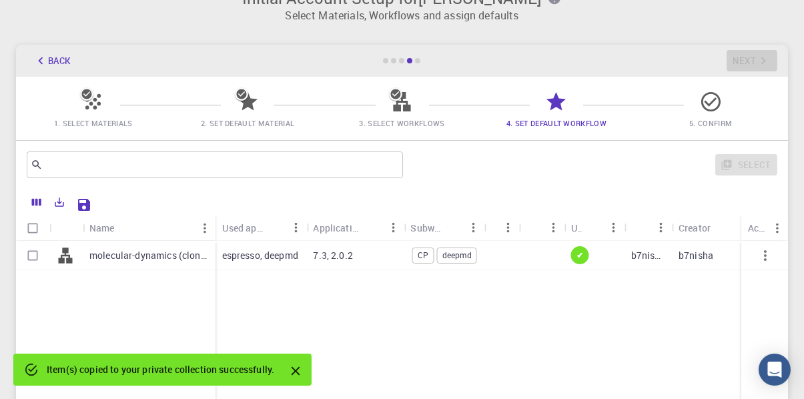
scroll to position [22, 0]
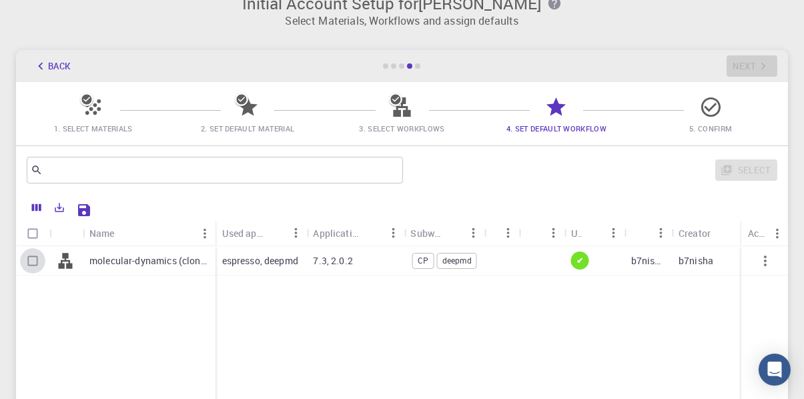
click at [37, 271] on input "Select row" at bounding box center [32, 260] width 25 height 25
checkbox input "true"
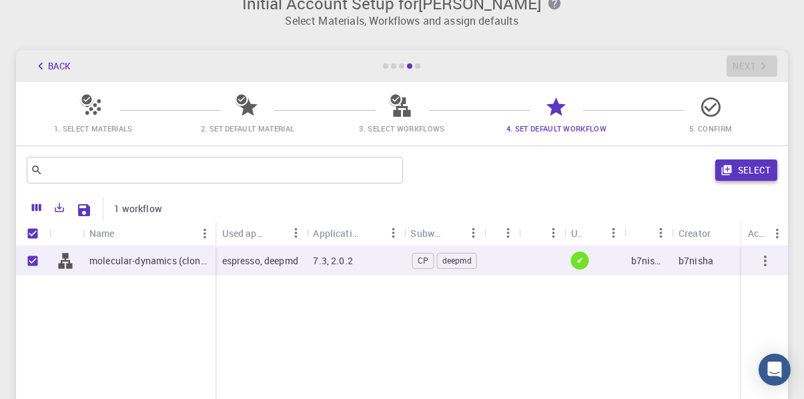
drag, startPoint x: 727, startPoint y: 181, endPoint x: 729, endPoint y: 171, distance: 10.2
click at [729, 171] on div "Select" at bounding box center [592, 170] width 369 height 32
click at [729, 171] on icon "button" at bounding box center [726, 170] width 10 height 10
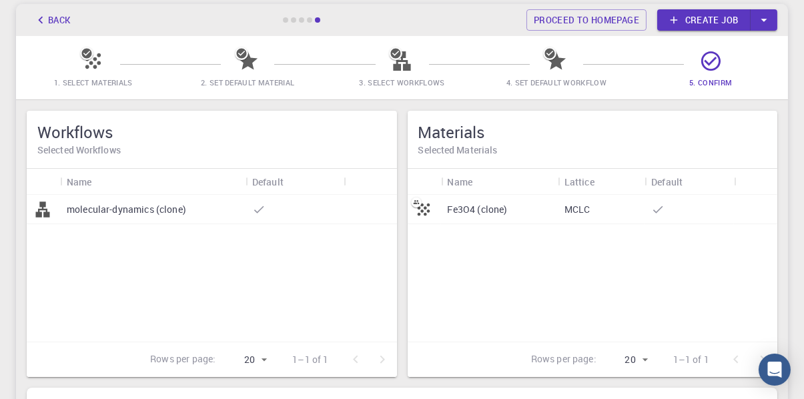
scroll to position [59, 0]
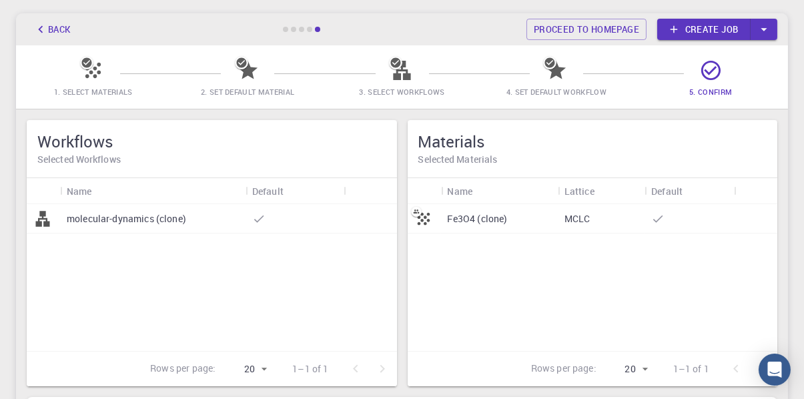
click at [474, 219] on p "Fe3O4 (clone)" at bounding box center [477, 218] width 60 height 13
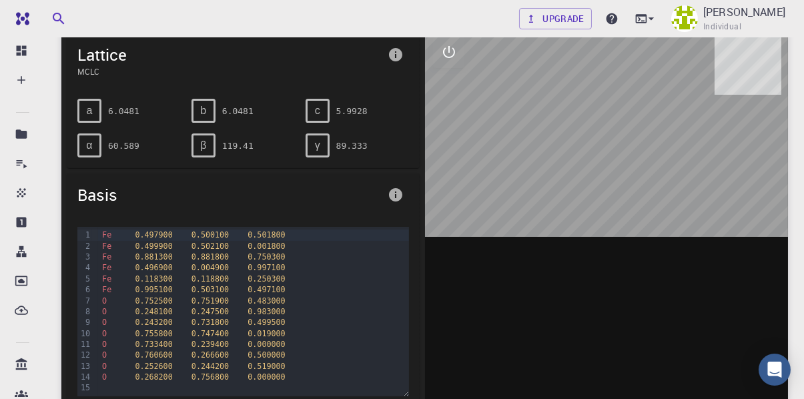
scroll to position [95, 0]
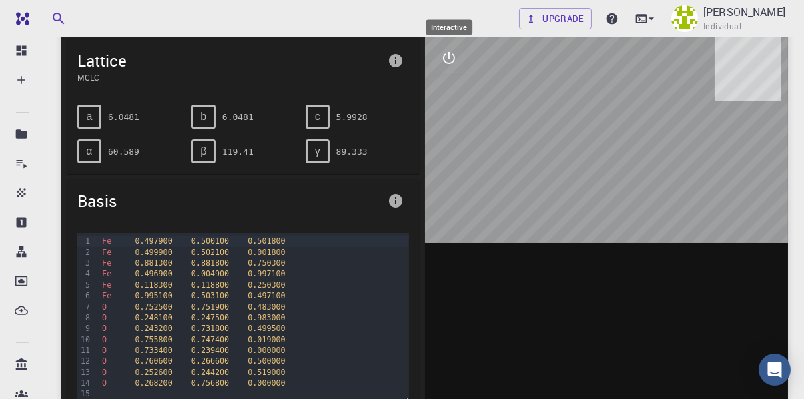
drag, startPoint x: 593, startPoint y: 137, endPoint x: 445, endPoint y: 58, distance: 167.1
click at [445, 58] on div at bounding box center [606, 241] width 363 height 415
click at [445, 58] on icon "interactive" at bounding box center [449, 58] width 16 height 16
click at [463, 161] on div at bounding box center [606, 241] width 363 height 415
click at [450, 184] on icon "export" at bounding box center [448, 186] width 9 height 12
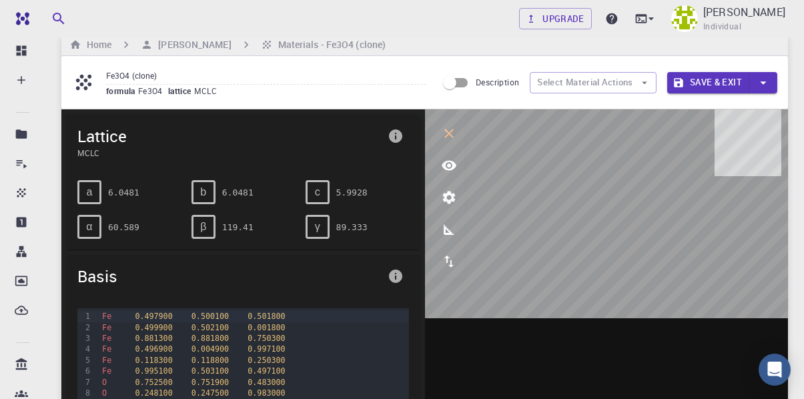
scroll to position [16, 0]
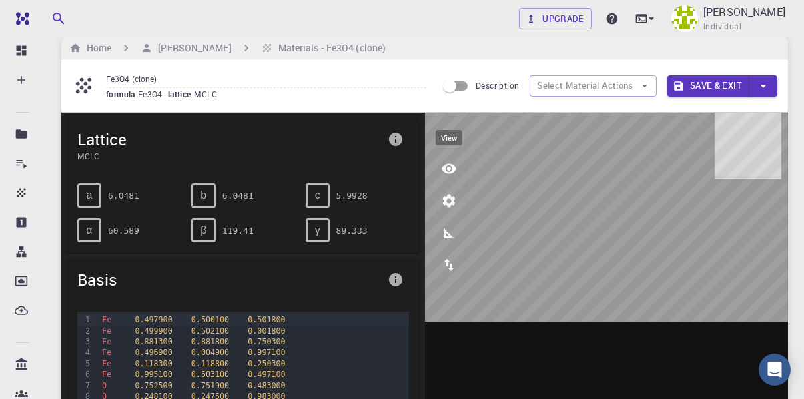
click at [449, 165] on icon "view" at bounding box center [449, 169] width 16 height 16
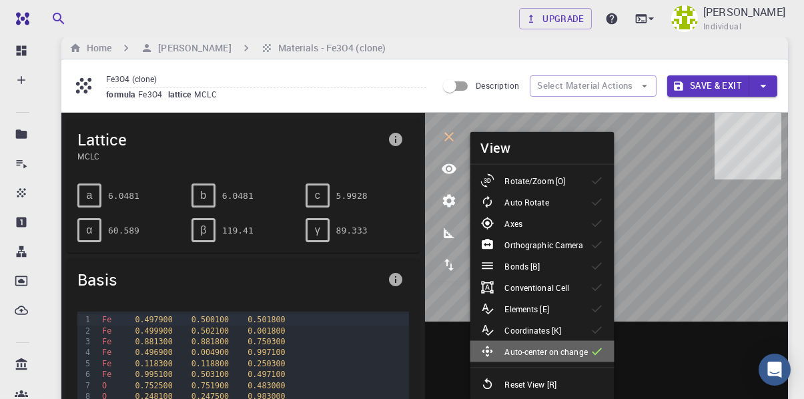
click at [522, 341] on li "Auto-center on change" at bounding box center [542, 351] width 144 height 21
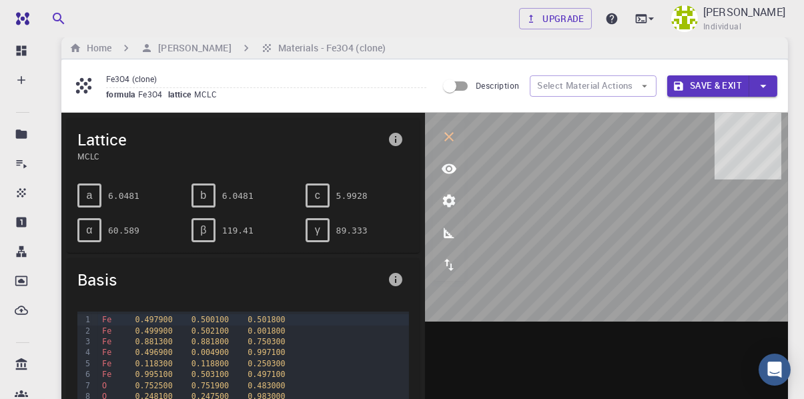
click at [93, 195] on div "a" at bounding box center [89, 195] width 24 height 24
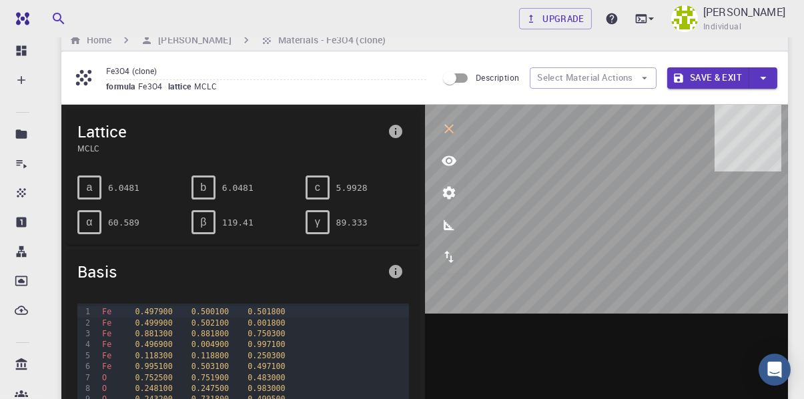
scroll to position [18, 0]
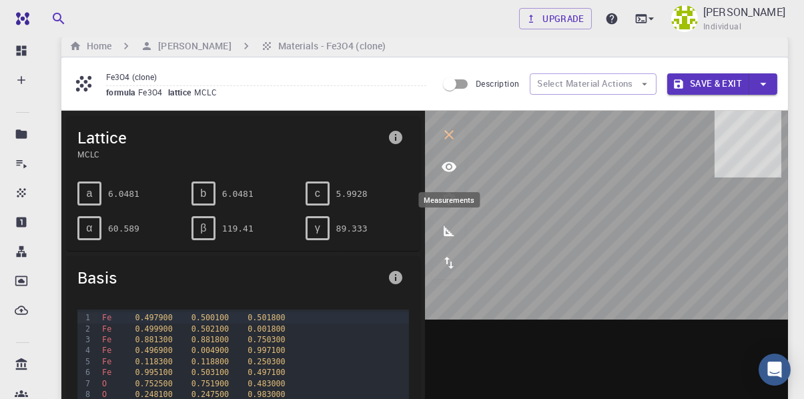
click at [452, 237] on icon "measurements" at bounding box center [449, 231] width 16 height 16
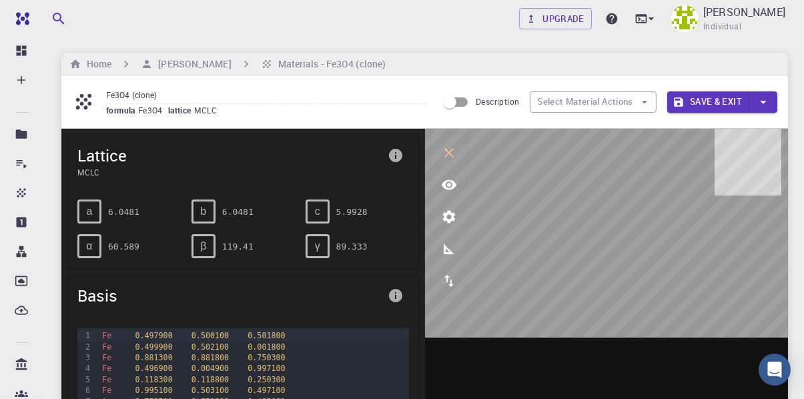
scroll to position [132, 0]
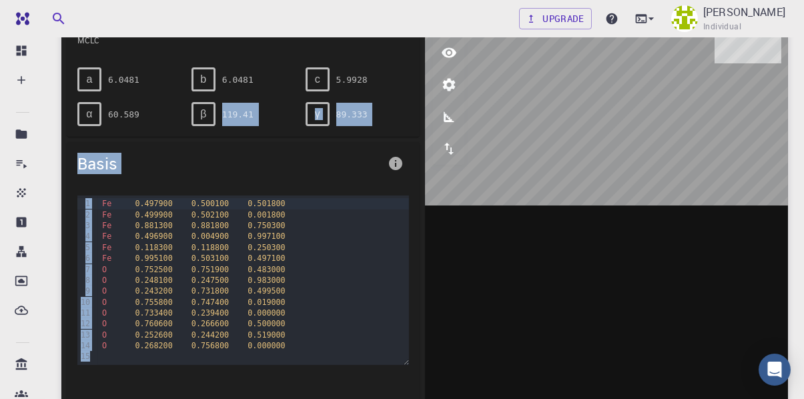
drag, startPoint x: 213, startPoint y: 102, endPoint x: 147, endPoint y: 256, distance: 167.6
click at [147, 256] on div "Lattice MCLC a 6.0481 b 6.0481 c 5.9928 α 60.589 β 119.41 γ 89.333 Basis 99 1 2…" at bounding box center [242, 204] width 363 height 415
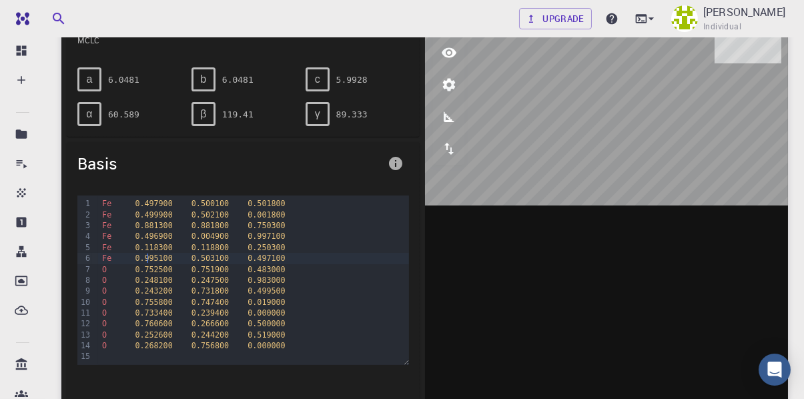
click at [147, 256] on span "0.995100" at bounding box center [153, 257] width 37 height 9
click at [148, 248] on span "0.118300" at bounding box center [153, 247] width 37 height 9
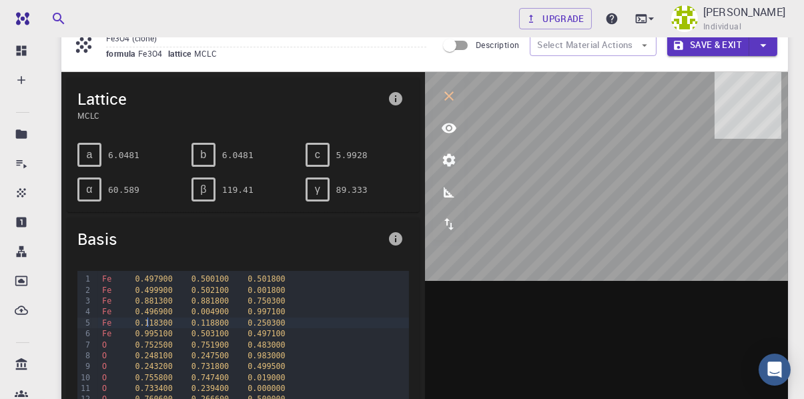
scroll to position [57, 0]
click at [451, 135] on icon "view" at bounding box center [449, 128] width 16 height 16
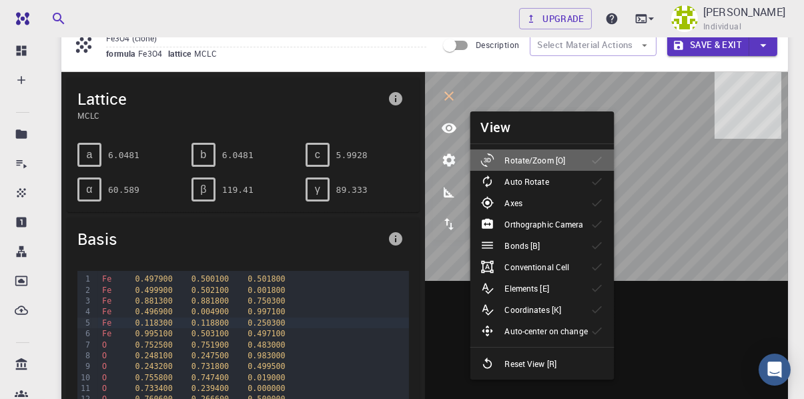
click at [507, 156] on p "Rotate/Zoom [O]" at bounding box center [535, 160] width 61 height 12
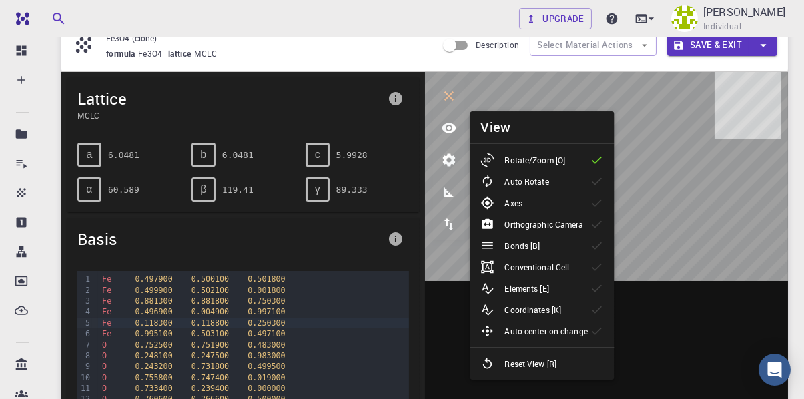
click at [519, 179] on p "Auto Rotate" at bounding box center [527, 181] width 44 height 12
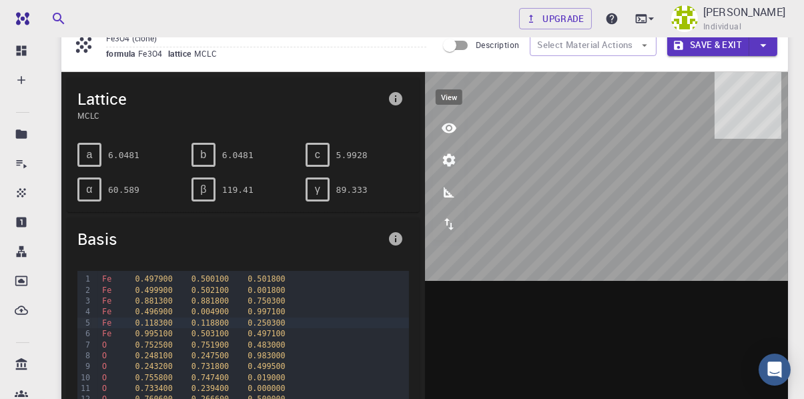
click at [451, 127] on icon "view" at bounding box center [449, 128] width 16 height 16
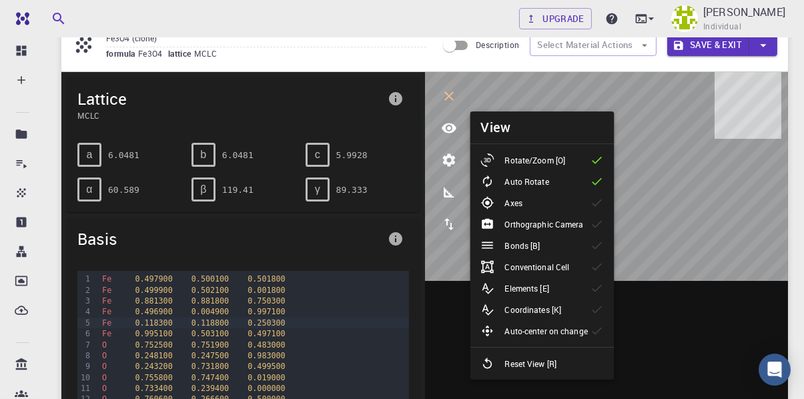
click at [503, 159] on div at bounding box center [493, 159] width 24 height 13
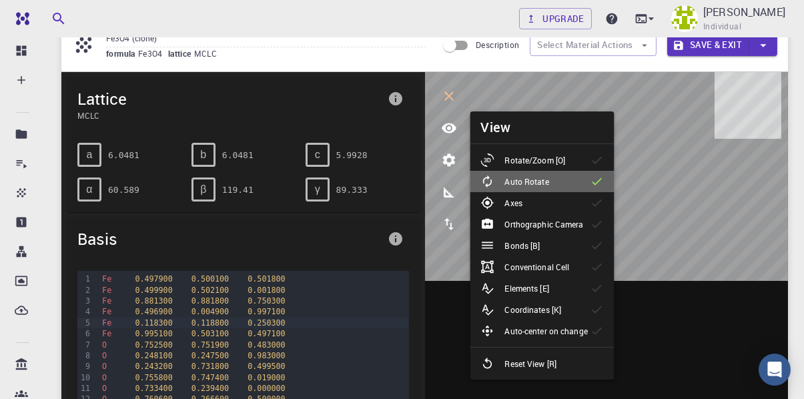
click at [509, 176] on p "Auto Rotate" at bounding box center [527, 181] width 44 height 12
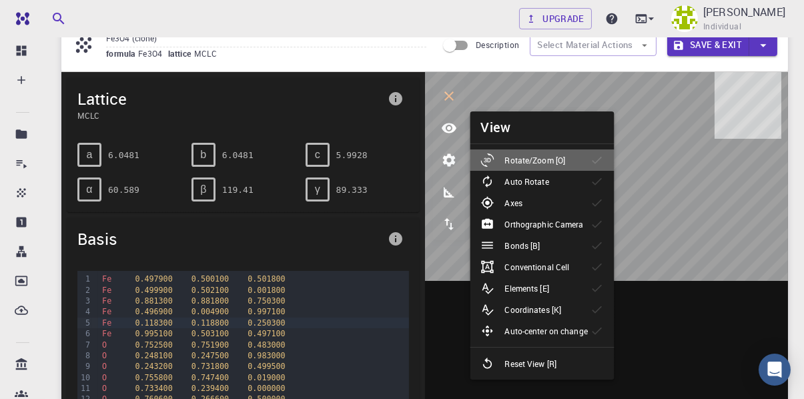
click at [510, 159] on p "Rotate/Zoom [O]" at bounding box center [535, 160] width 61 height 12
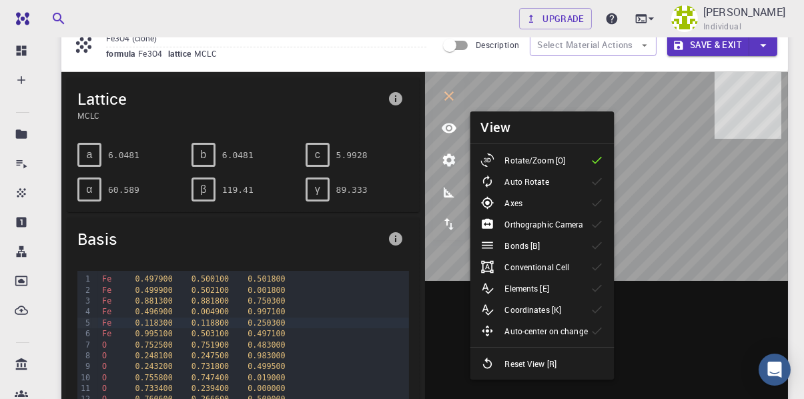
click at [508, 253] on li "Bonds [B]" at bounding box center [542, 245] width 144 height 21
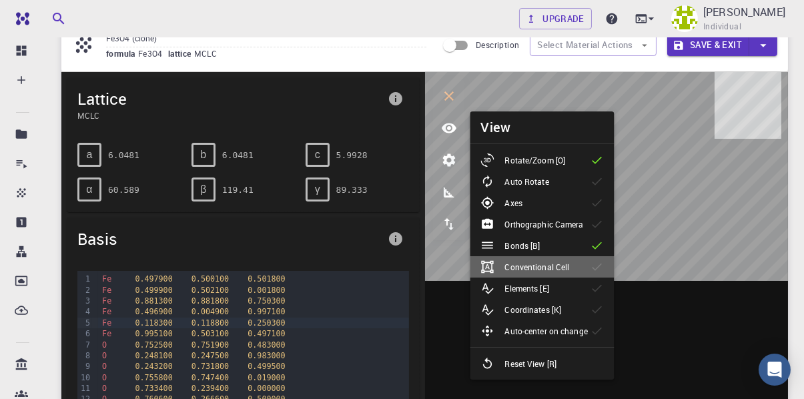
click at [511, 267] on p "Conventional Cell" at bounding box center [537, 267] width 65 height 12
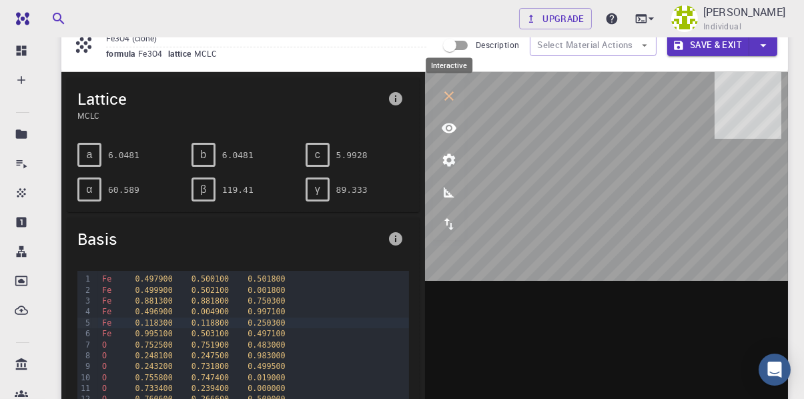
click at [447, 101] on icon "interactive" at bounding box center [449, 96] width 16 height 16
click at [447, 101] on icon "interactive" at bounding box center [449, 96] width 12 height 12
click at [455, 229] on icon "export" at bounding box center [449, 224] width 16 height 16
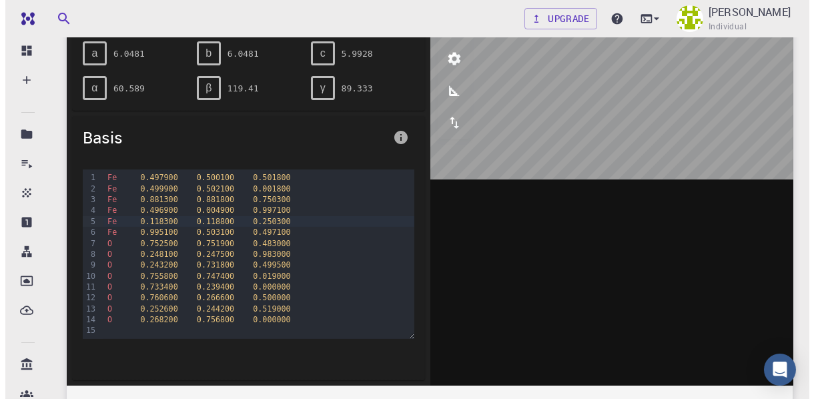
scroll to position [0, 0]
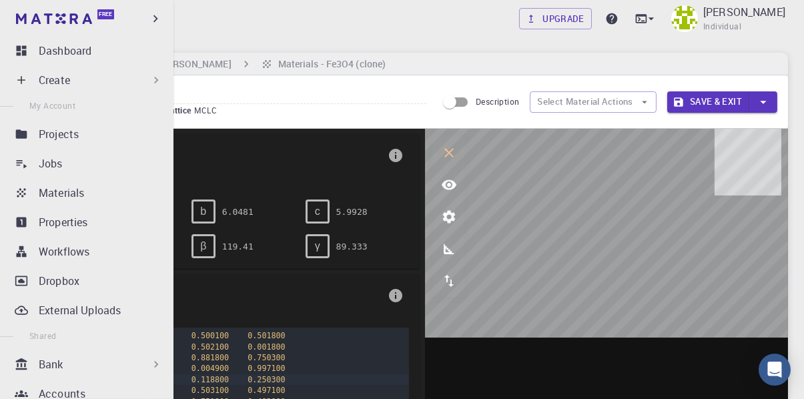
click at [35, 79] on div "Create" at bounding box center [89, 80] width 157 height 27
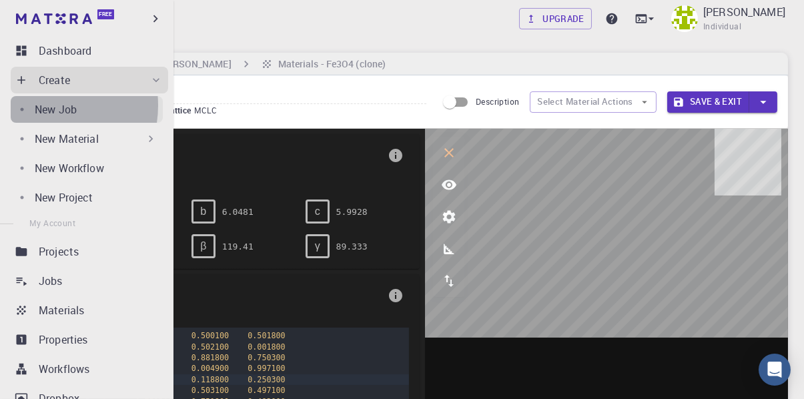
click at [40, 105] on p "New Job" at bounding box center [56, 109] width 42 height 16
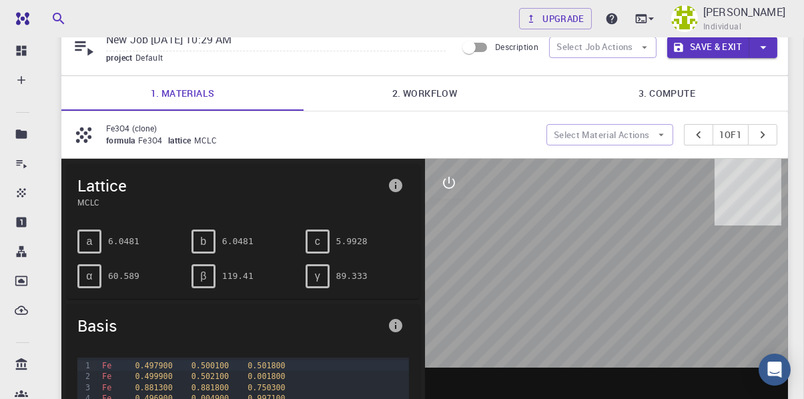
scroll to position [61, 0]
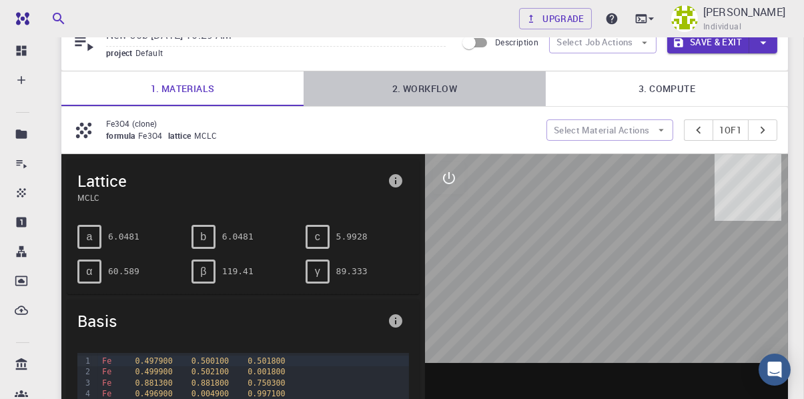
click at [384, 88] on link "2. Workflow" at bounding box center [424, 88] width 242 height 35
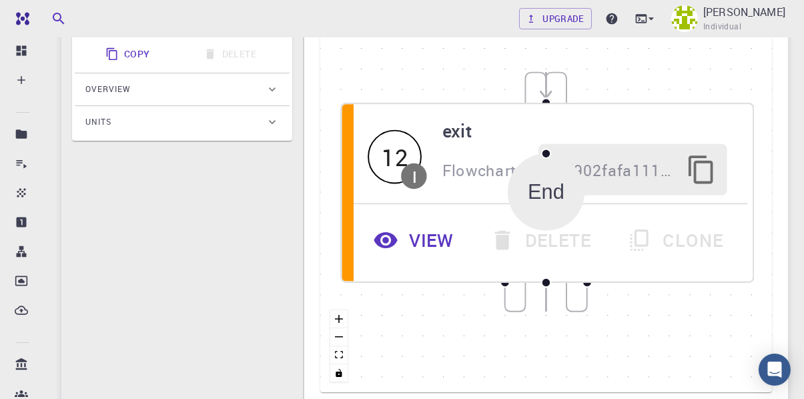
scroll to position [409, 0]
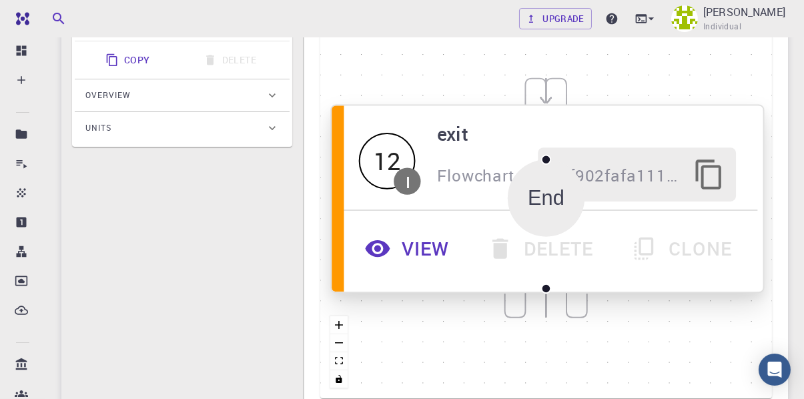
click at [413, 245] on button "View" at bounding box center [409, 248] width 122 height 54
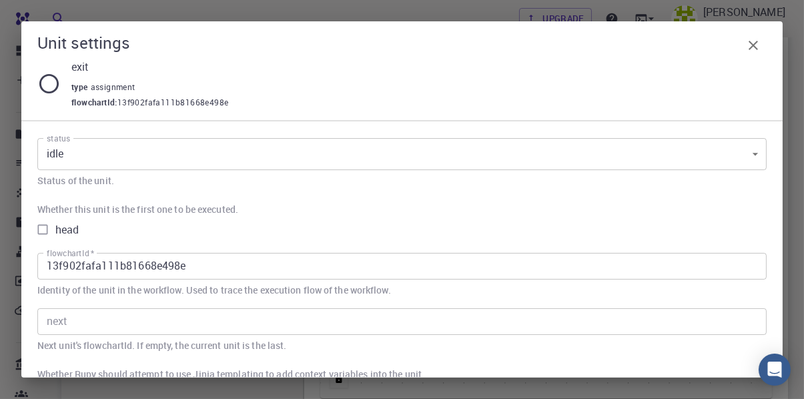
scroll to position [235, 0]
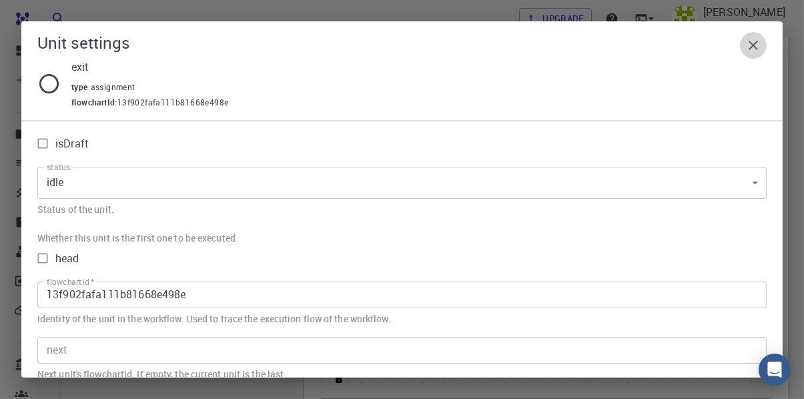
click at [750, 38] on icon "button" at bounding box center [753, 45] width 16 height 16
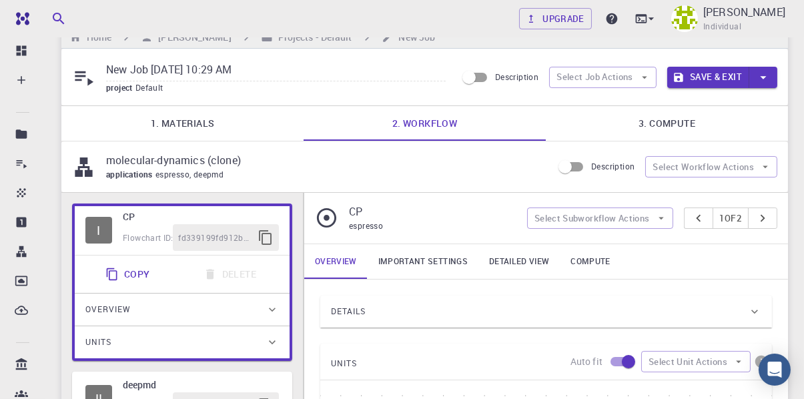
scroll to position [23, 0]
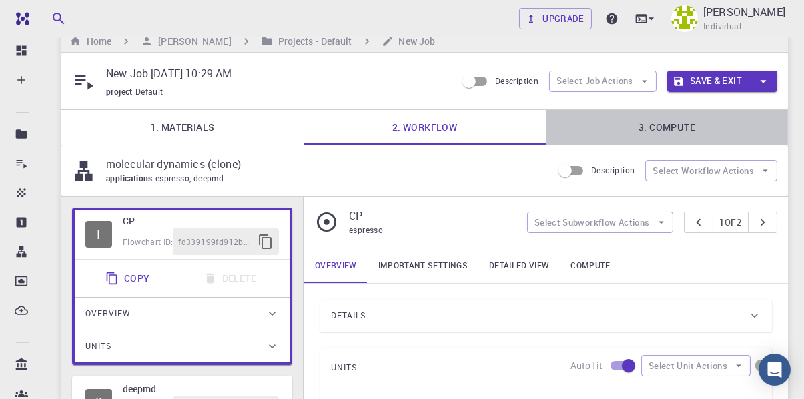
click at [639, 121] on link "3. Compute" at bounding box center [666, 127] width 242 height 35
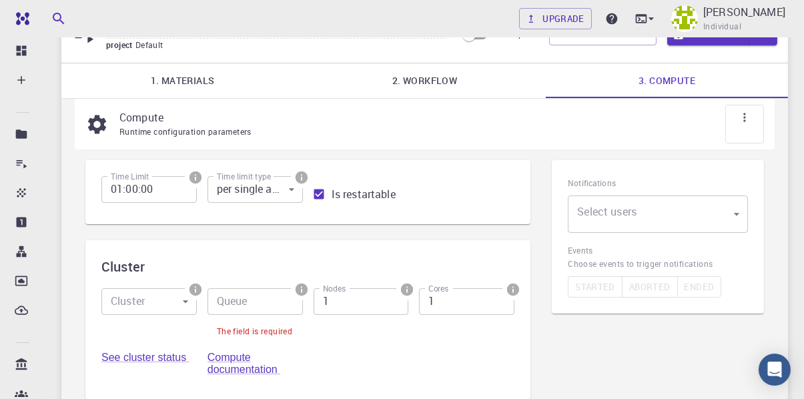
scroll to position [57, 0]
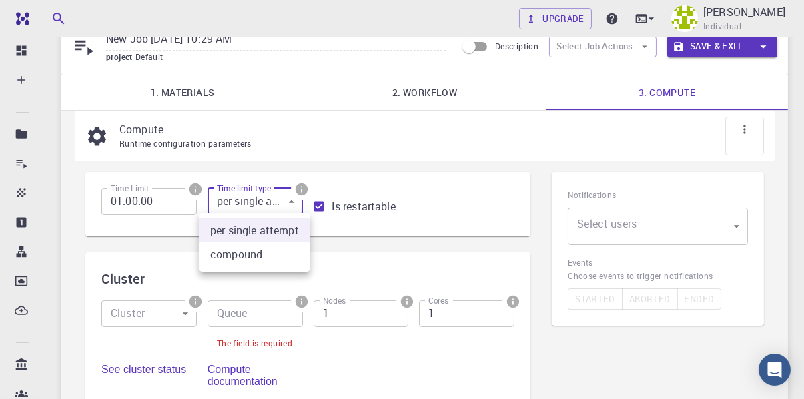
click at [272, 191] on body "Free Dashboard Create New Job New Material Create Material Upload File Import f…" at bounding box center [402, 246] width 804 height 606
click at [272, 191] on div at bounding box center [402, 199] width 804 height 399
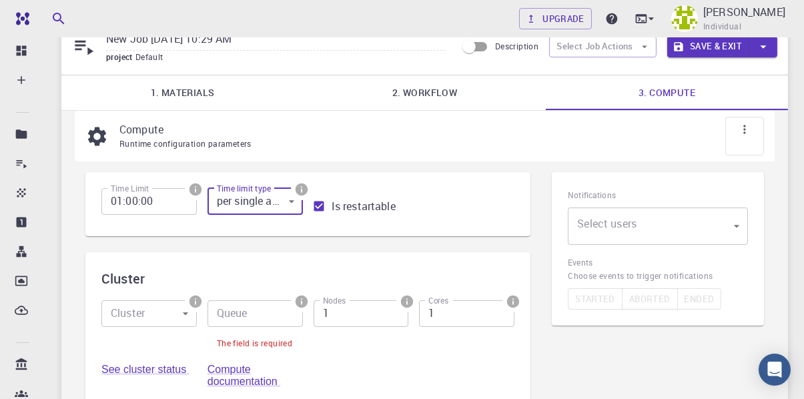
scroll to position [0, 0]
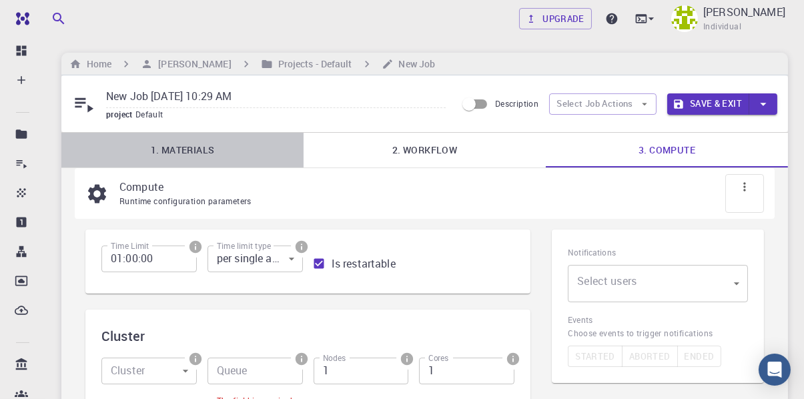
click at [175, 142] on link "1. Materials" at bounding box center [182, 150] width 242 height 35
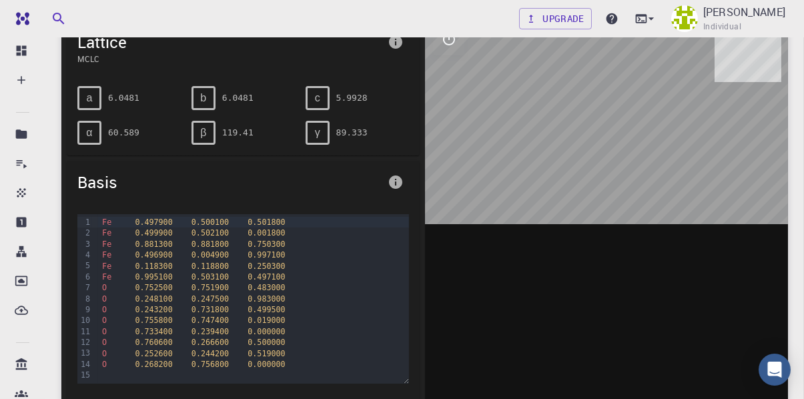
scroll to position [198, 0]
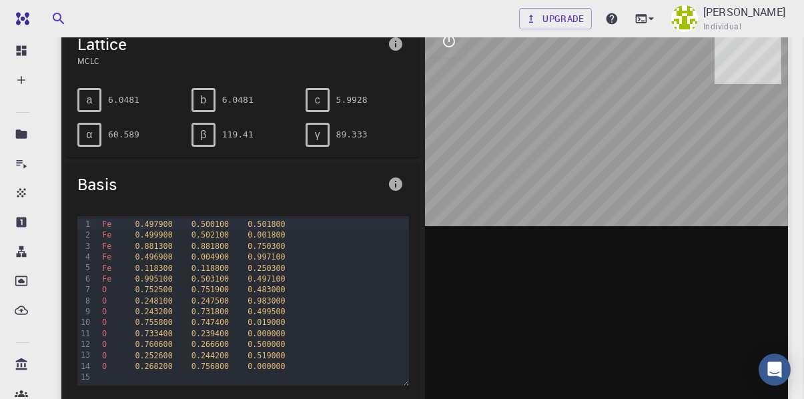
click at [209, 98] on div "b" at bounding box center [203, 100] width 24 height 24
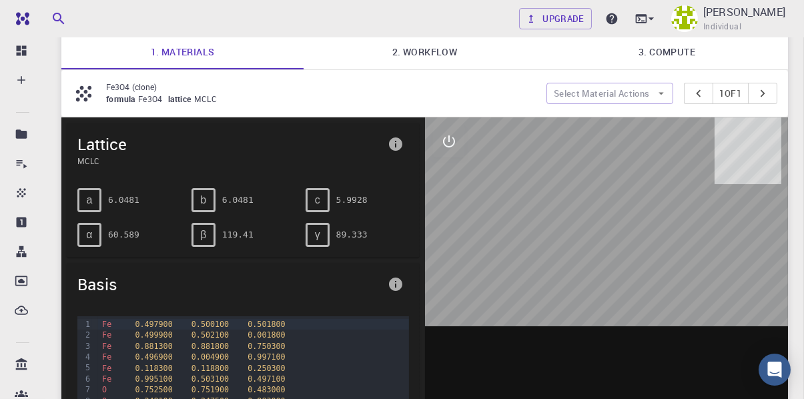
scroll to position [97, 0]
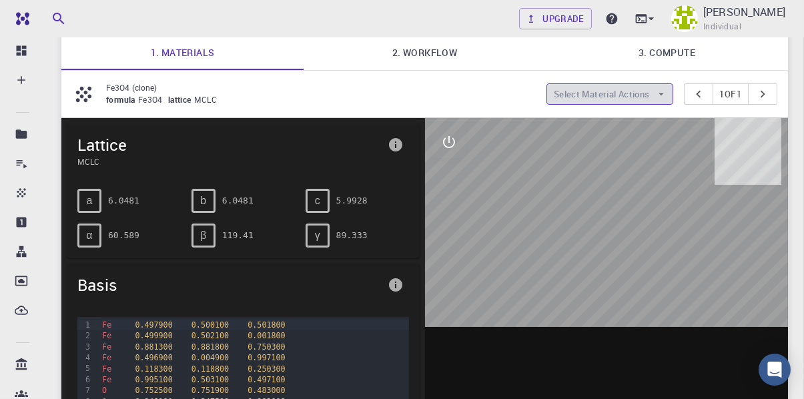
click at [616, 94] on button "Select Material Actions" at bounding box center [609, 93] width 127 height 21
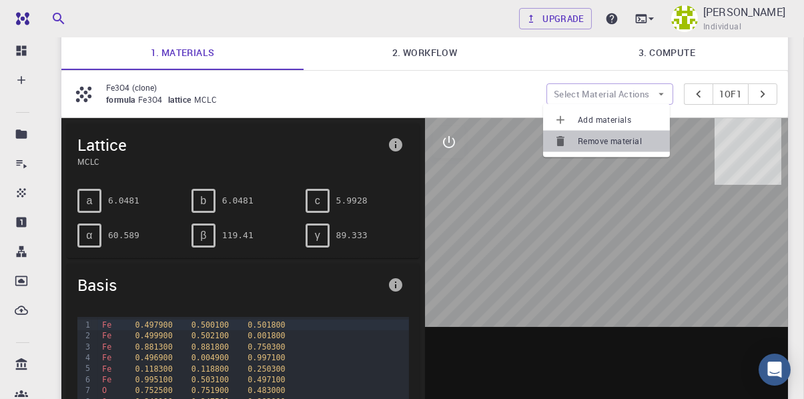
click at [595, 141] on span "Remove material" at bounding box center [617, 141] width 81 height 13
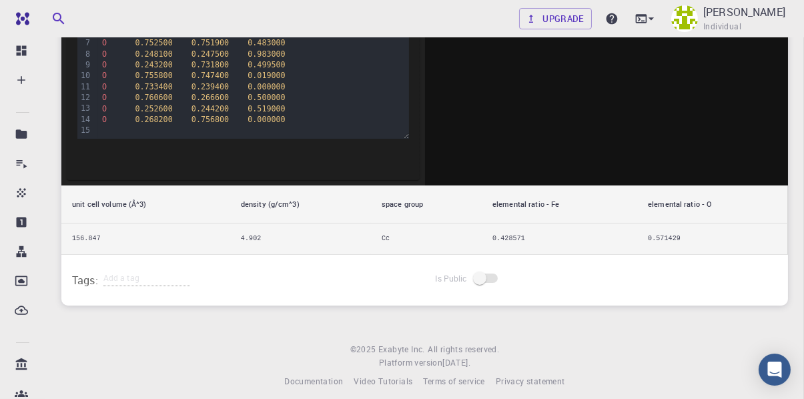
scroll to position [452, 0]
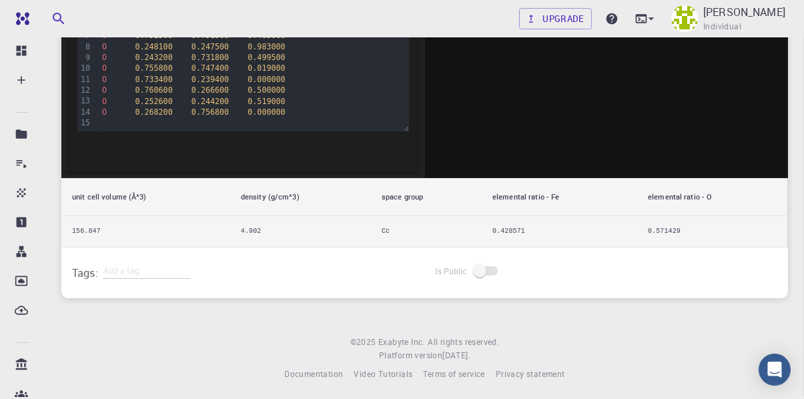
click at [489, 272] on span at bounding box center [486, 270] width 39 height 25
click at [481, 267] on span at bounding box center [486, 270] width 23 height 9
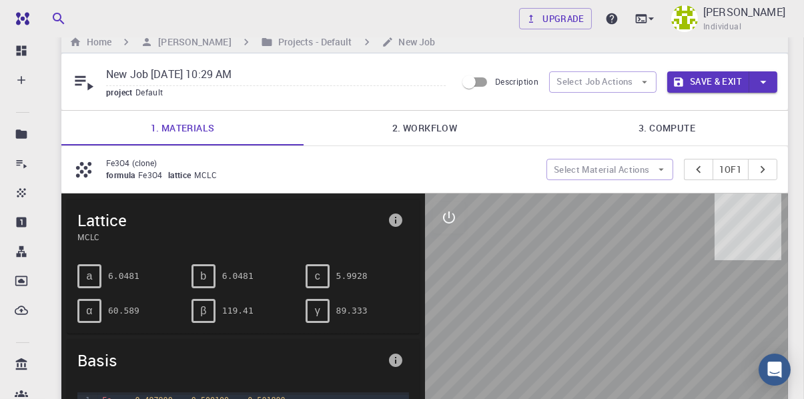
scroll to position [0, 0]
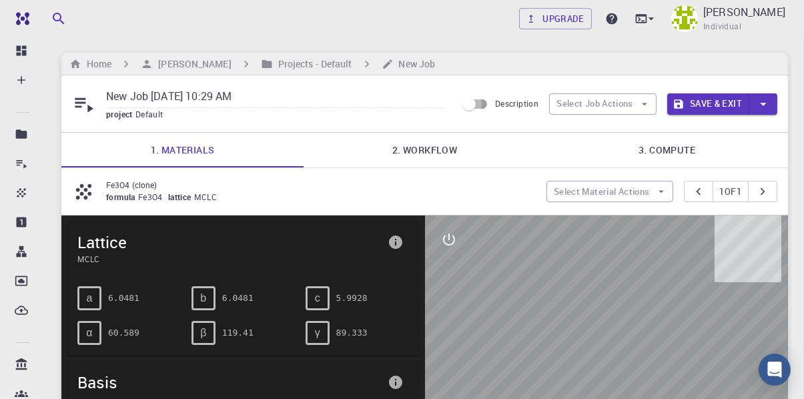
click at [471, 102] on input "Description" at bounding box center [469, 103] width 76 height 25
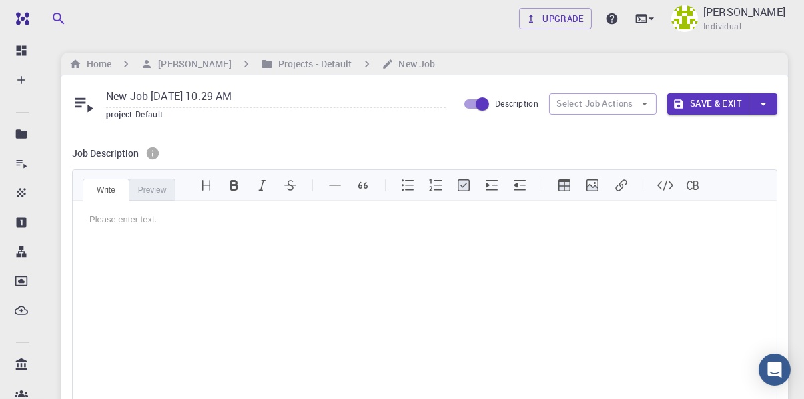
scroll to position [22, 0]
click at [471, 102] on input "Description" at bounding box center [482, 103] width 76 height 25
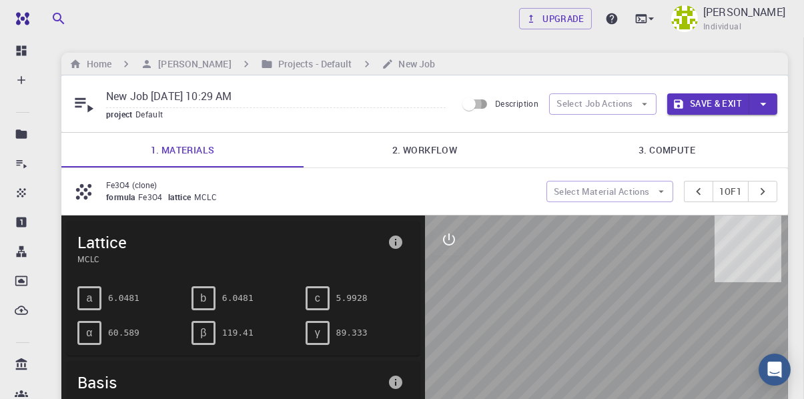
click at [471, 102] on input "Description" at bounding box center [469, 103] width 76 height 25
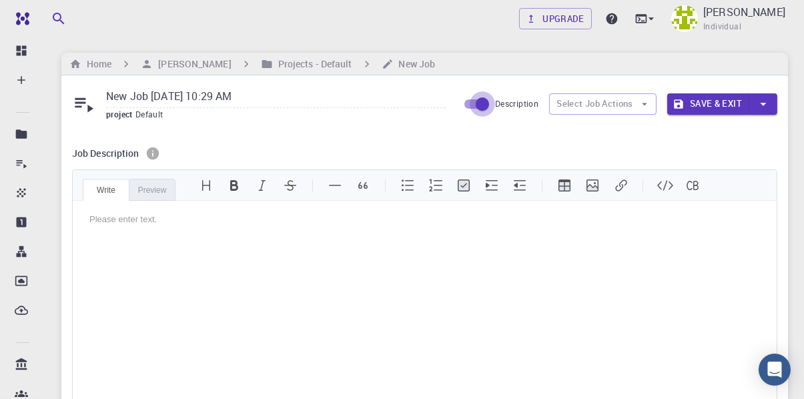
click at [471, 102] on input "Description" at bounding box center [482, 103] width 76 height 25
checkbox input "false"
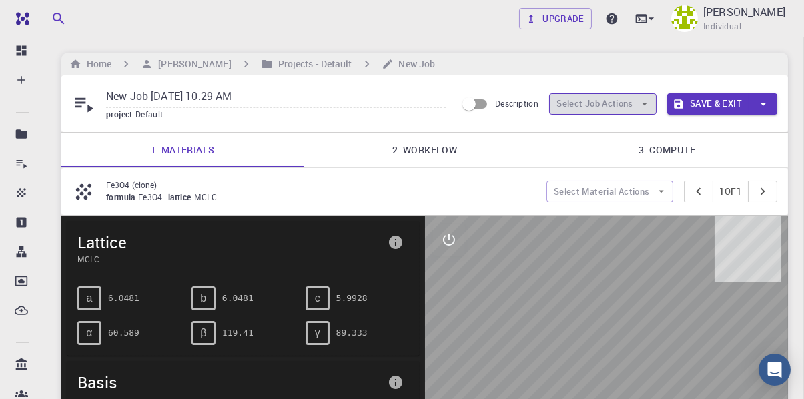
click at [590, 95] on button "Select Job Actions" at bounding box center [602, 103] width 107 height 21
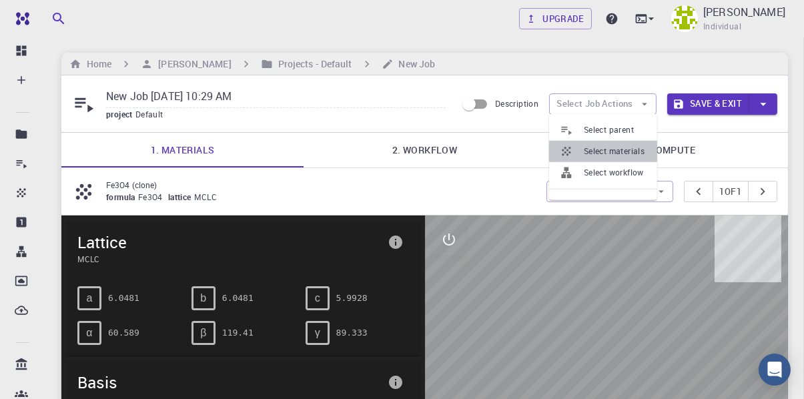
click at [589, 154] on span "Select materials" at bounding box center [614, 151] width 63 height 13
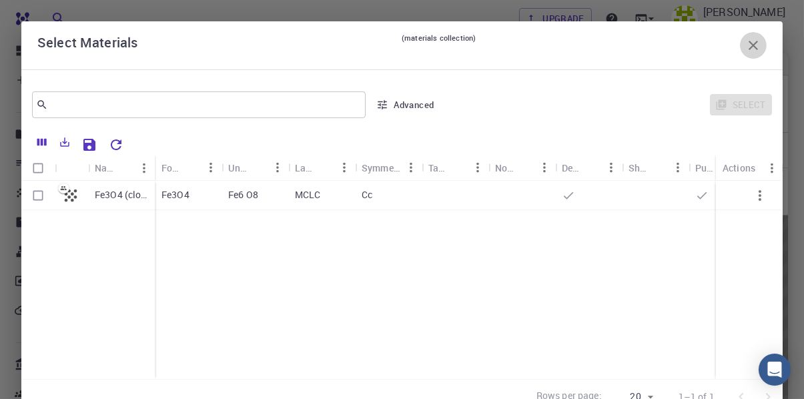
click at [740, 56] on button "button" at bounding box center [753, 45] width 27 height 27
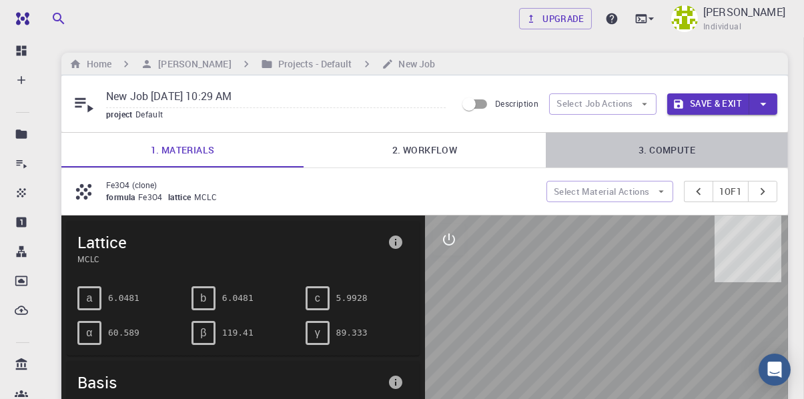
click at [685, 156] on link "3. Compute" at bounding box center [666, 150] width 242 height 35
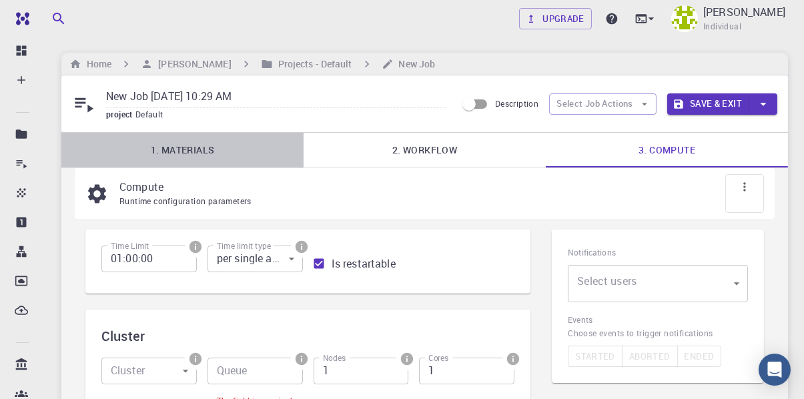
click at [203, 155] on link "1. Materials" at bounding box center [182, 150] width 242 height 35
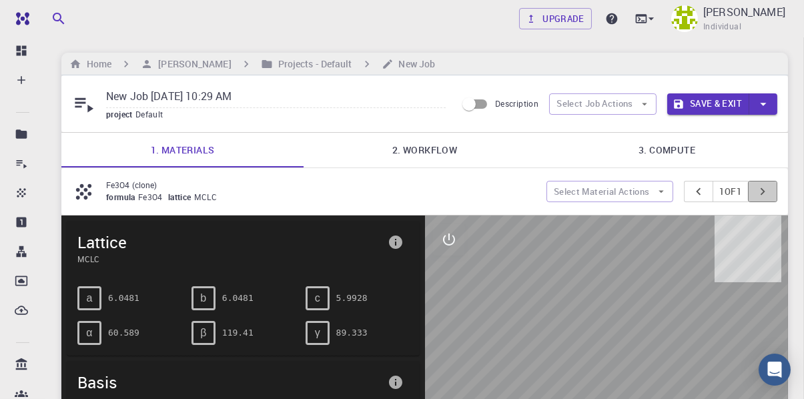
click at [765, 190] on icon "pager" at bounding box center [762, 191] width 15 height 15
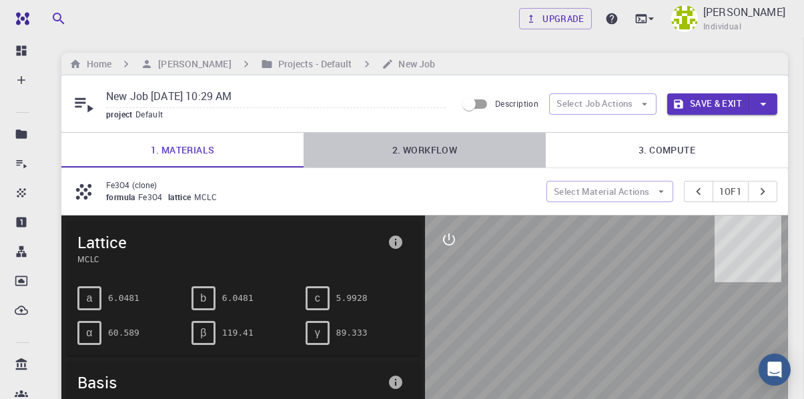
click at [463, 151] on link "2. Workflow" at bounding box center [424, 150] width 242 height 35
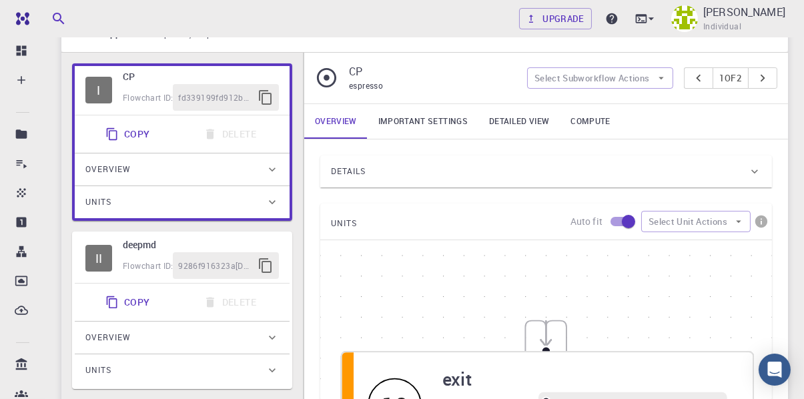
scroll to position [165, 0]
click at [402, 124] on link "Important settings" at bounding box center [422, 122] width 111 height 35
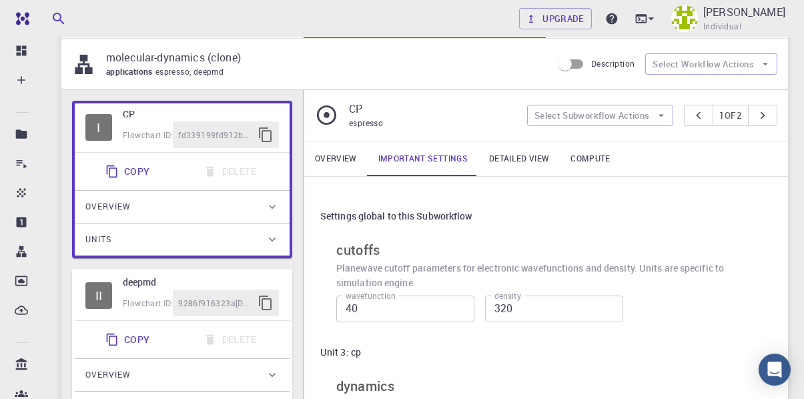
scroll to position [129, 0]
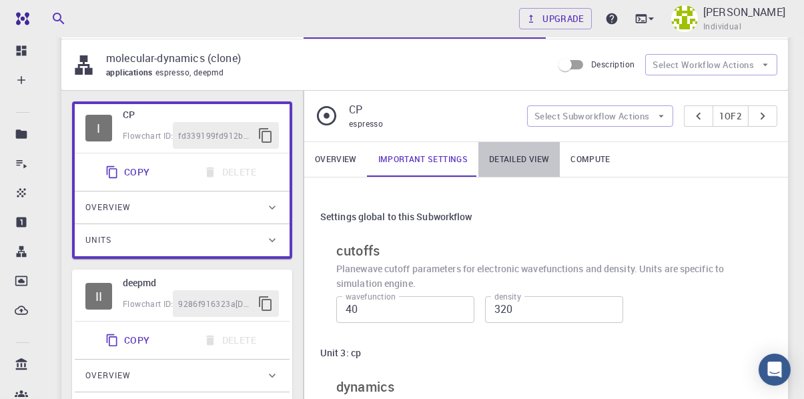
click at [513, 151] on link "Detailed view" at bounding box center [518, 159] width 81 height 35
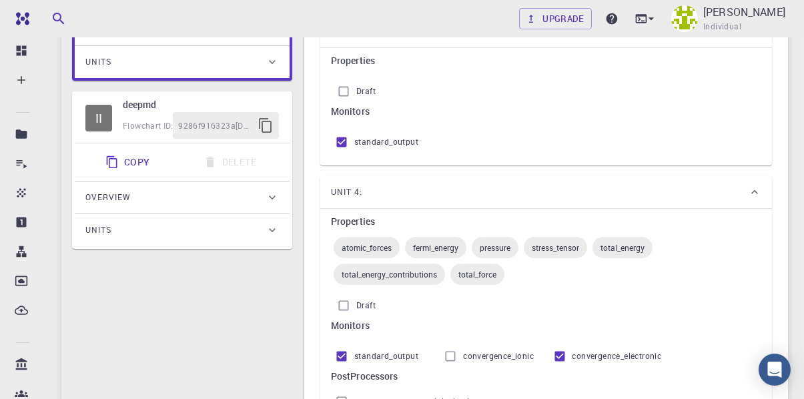
scroll to position [308, 0]
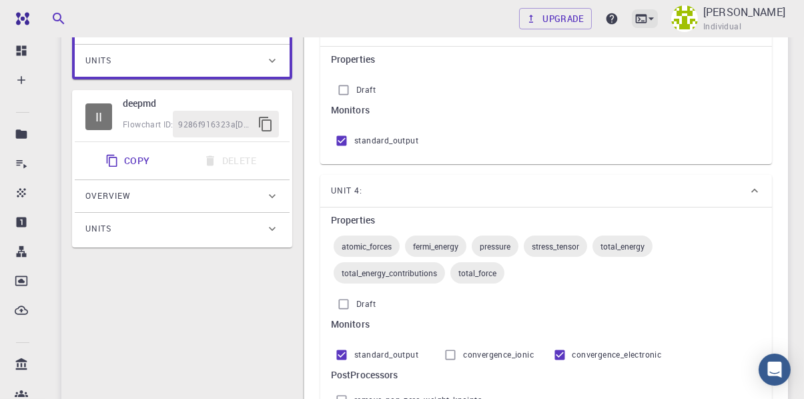
click at [644, 21] on icon at bounding box center [650, 18] width 13 height 13
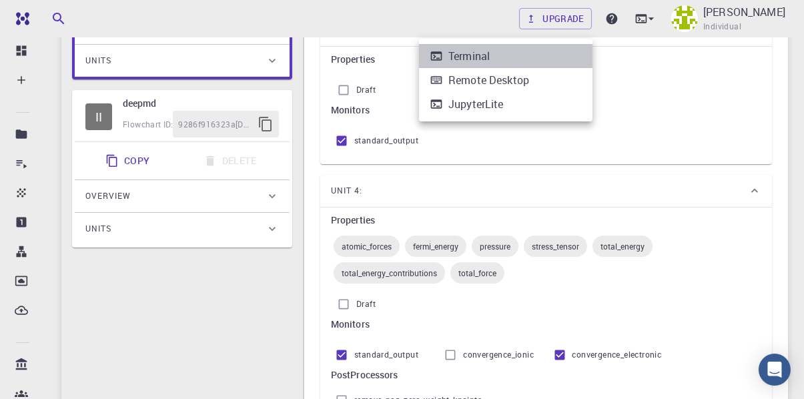
click at [527, 45] on li "Terminal" at bounding box center [505, 56] width 173 height 24
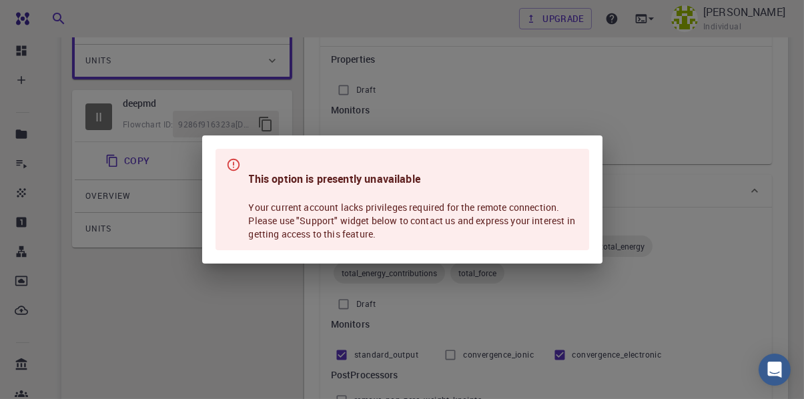
click at [494, 71] on div "This option is presently unavailable Your current account lacks privileges requ…" at bounding box center [402, 199] width 804 height 399
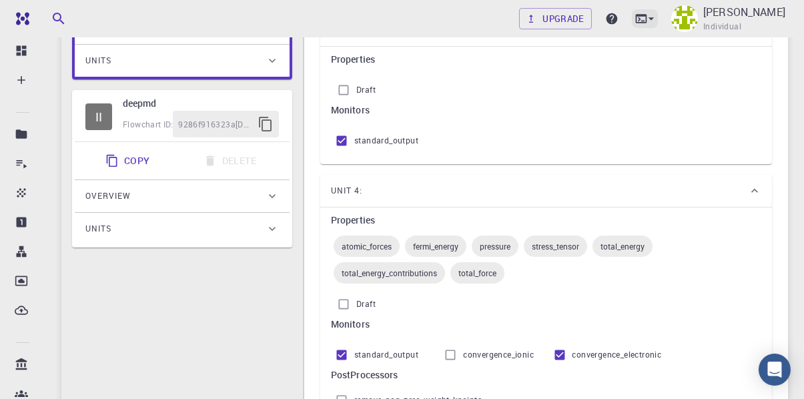
click at [648, 18] on icon at bounding box center [650, 18] width 5 height 3
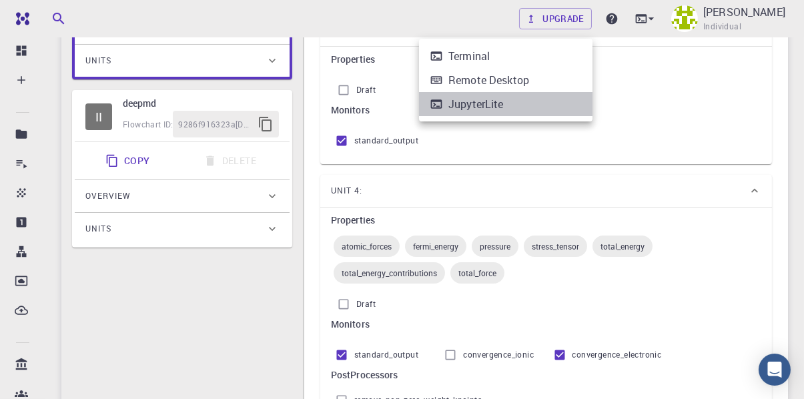
click at [523, 104] on li "JupyterLite" at bounding box center [505, 104] width 173 height 24
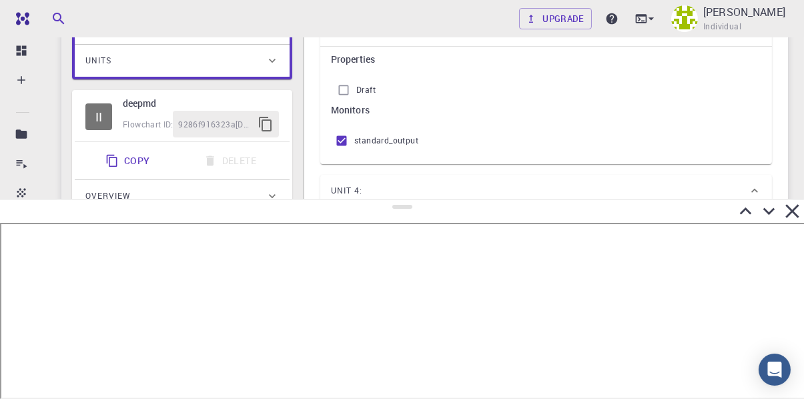
click at [395, 208] on div at bounding box center [402, 207] width 20 height 4
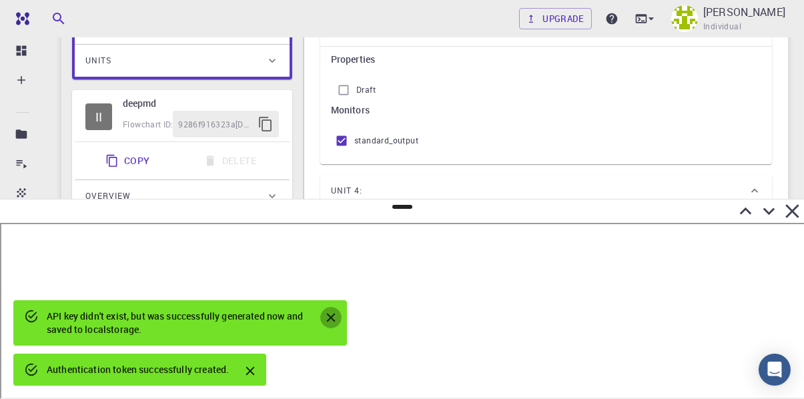
click at [325, 318] on icon "Close" at bounding box center [330, 317] width 15 height 15
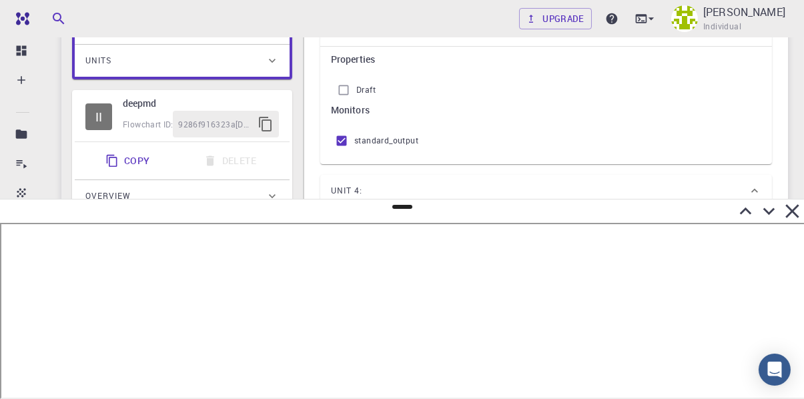
click at [784, 212] on icon at bounding box center [791, 210] width 23 height 23
